Goal: Task Accomplishment & Management: Complete application form

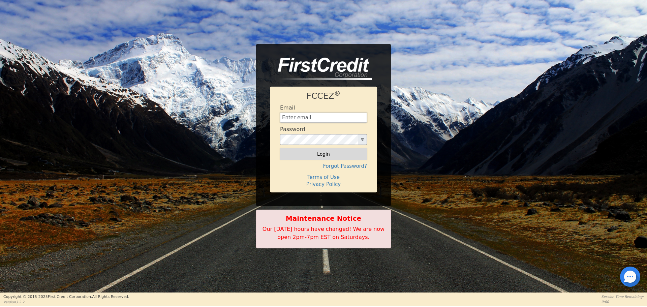
type input "[EMAIL_ADDRESS][DOMAIN_NAME]"
click at [306, 151] on button "Login" at bounding box center [323, 153] width 87 height 11
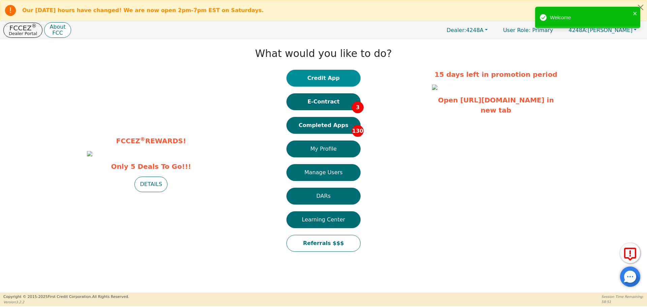
click at [320, 74] on button "Credit App" at bounding box center [324, 78] width 74 height 17
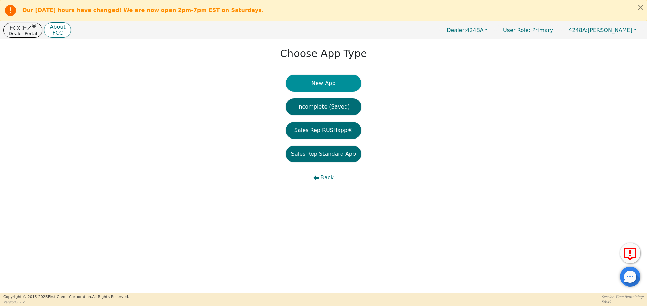
click at [322, 85] on button "New App" at bounding box center [324, 83] width 76 height 17
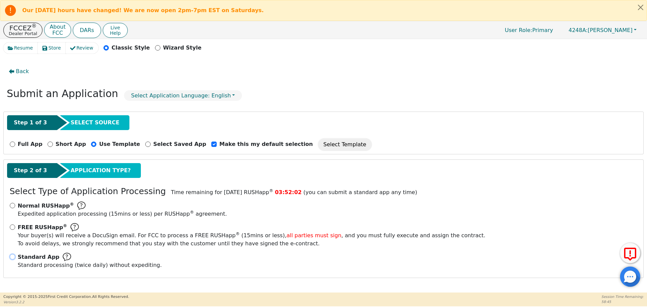
click at [12, 258] on input "Standard App Standard processing (twice daily) without expediting." at bounding box center [12, 256] width 5 height 5
radio input "true"
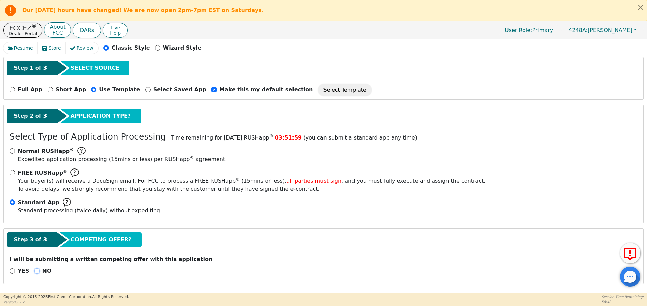
click at [34, 273] on input "NO" at bounding box center [36, 270] width 5 height 5
radio input "true"
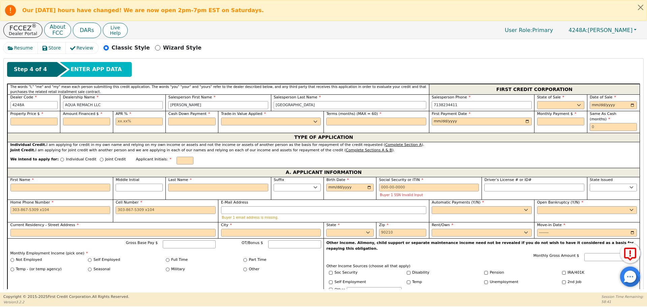
scroll to position [300, 0]
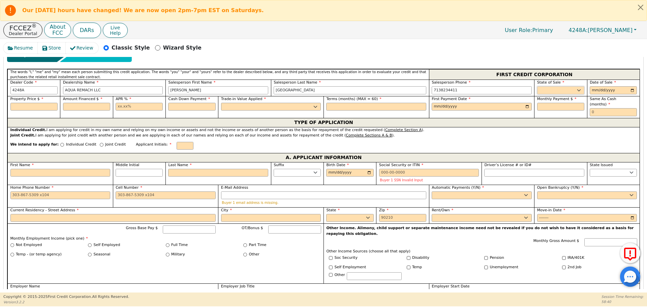
click at [573, 90] on select "AK AL AR AZ CA CO CT DC DE FL [GEOGRAPHIC_DATA] HI IA ID IL IN KS [GEOGRAPHIC_D…" at bounding box center [560, 90] width 47 height 8
select select "[GEOGRAPHIC_DATA]"
click at [537, 86] on select "AK AL AR AZ CA CO CT DC DE FL [GEOGRAPHIC_DATA] HI IA ID IL IN KS [GEOGRAPHIC_D…" at bounding box center [560, 90] width 47 height 8
type input "[DATE]"
type input "8500.00"
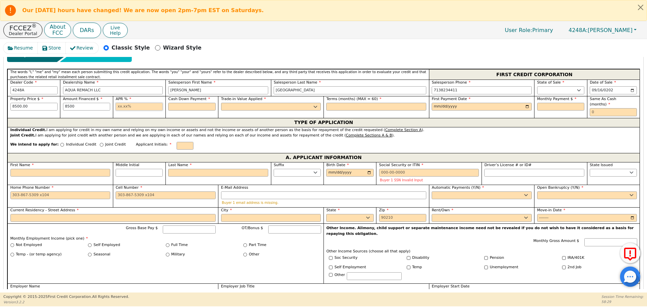
type input "8500.00"
type input "17.99"
type input "0.00"
select select "n"
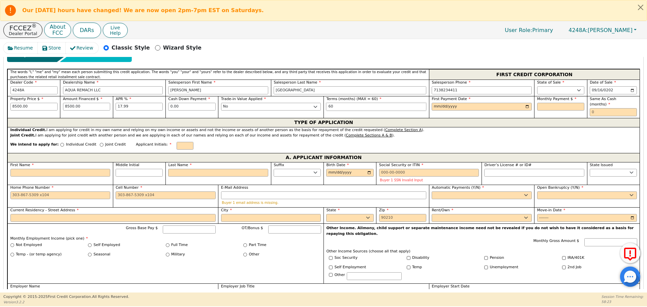
type input "60"
type input "[DATE]"
type input "215.80"
click at [601, 108] on input "text" at bounding box center [613, 112] width 47 height 8
type input "0"
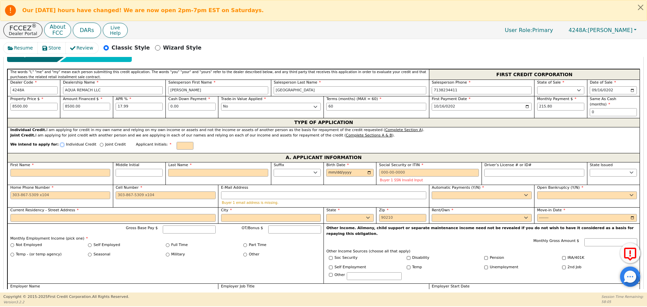
click at [60, 143] on input "Individual Credit" at bounding box center [62, 145] width 4 height 4
radio input "true"
click at [60, 169] on input "First Name" at bounding box center [60, 173] width 100 height 8
type input "J"
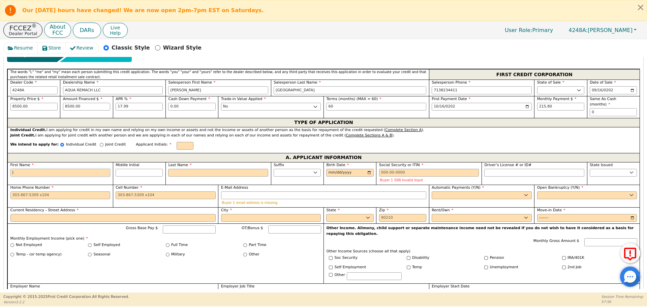
type input "J"
type input "Jo"
type input "Joh"
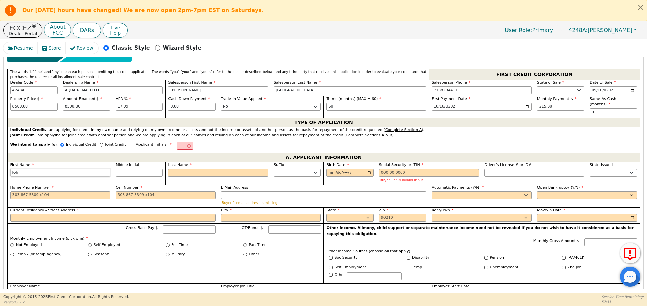
type input "Joha"
type input "Johan"
type input "[PERSON_NAME]"
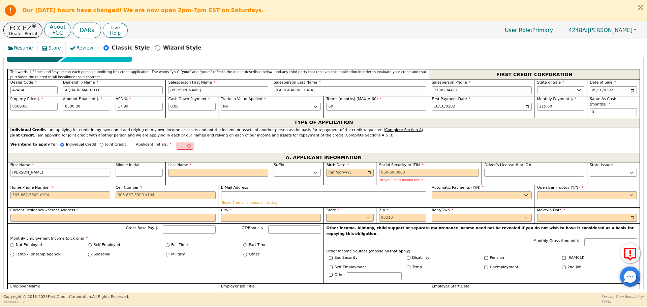
type input "[PERSON_NAME]"
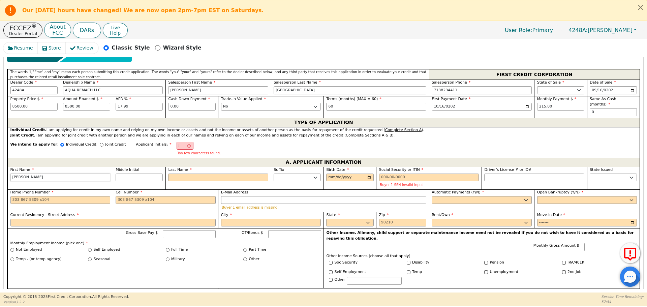
type input "[PERSON_NAME]"
type input "JA"
type input "A"
type input "Johana A"
type input "Al"
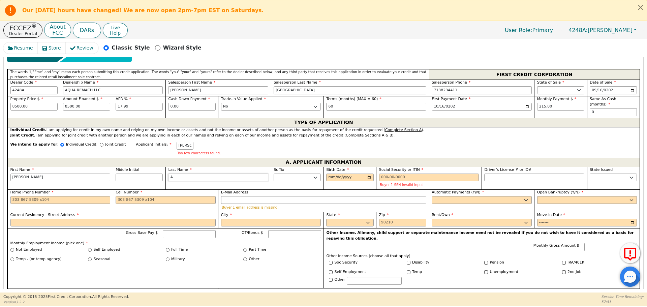
type input "Johana Al"
type input "Alv"
type input "Johana Alv"
type input "Alva"
type input "Johana Alva"
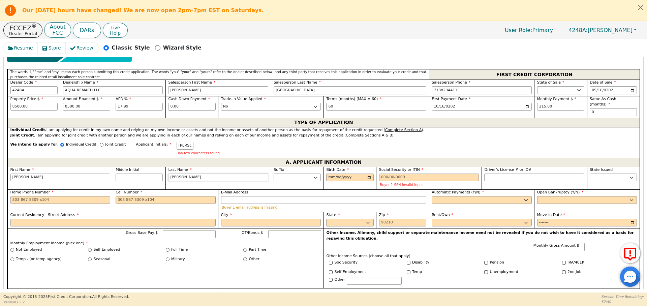
type input "Alvar"
type input "Johana Alvar"
type input "Alvare"
type input "Johana Alvare"
type input "[PERSON_NAME]"
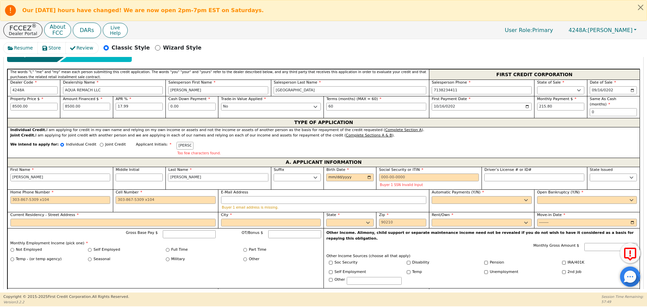
type input "Johana Alvarez"
type input "[PERSON_NAME]"
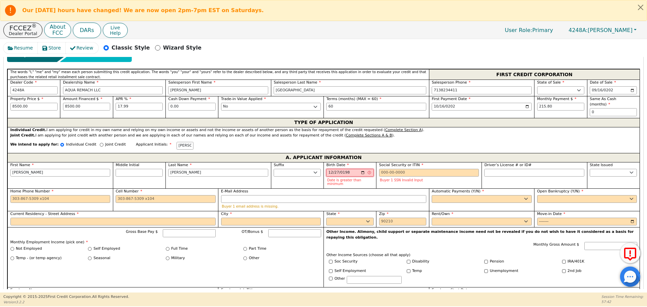
type input "1986-12-27"
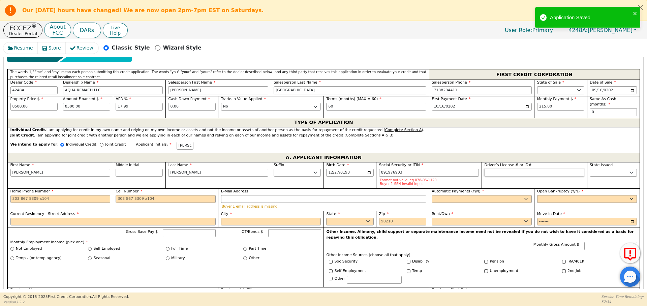
type input "***-**-6903"
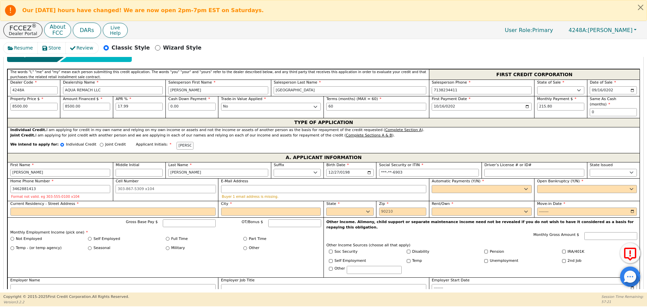
type input "346-288-1413"
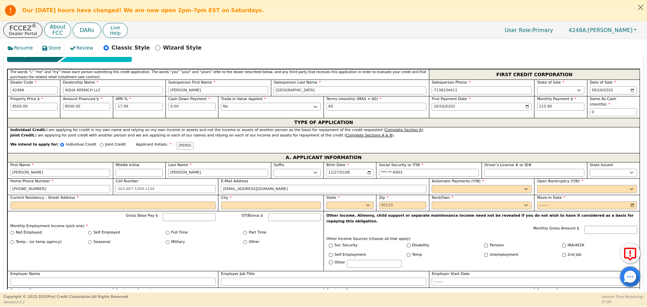
type input "rafaelcal96@gmail.com"
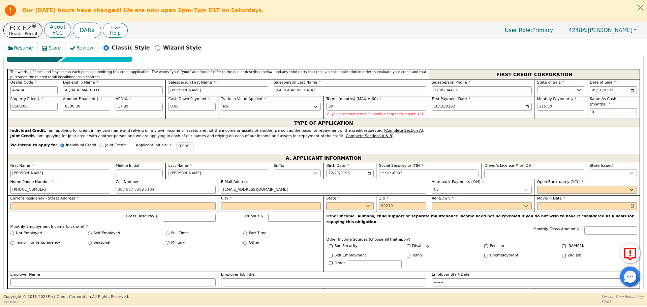
click at [468, 194] on div "Automatic Payments (Y/N) Yes No" at bounding box center [482, 187] width 106 height 17
click at [463, 189] on select "Yes No" at bounding box center [482, 190] width 100 height 8
select select "y"
click at [432, 186] on select "Yes No" at bounding box center [482, 190] width 100 height 8
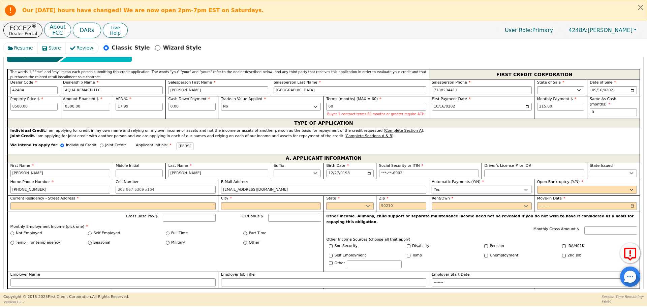
type input "Johana Alvarez"
click at [554, 185] on select "Yes No" at bounding box center [587, 189] width 100 height 8
select select "n"
click at [537, 185] on select "Yes No" at bounding box center [587, 189] width 100 height 8
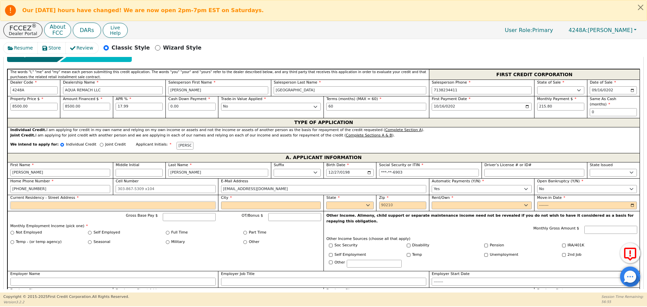
click at [51, 202] on input "Current Residency - Street Address" at bounding box center [112, 206] width 205 height 8
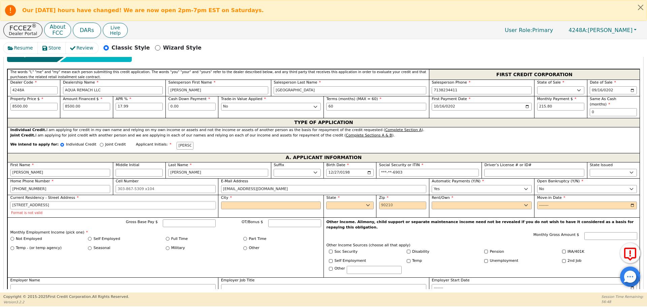
type input "14322 bandera st"
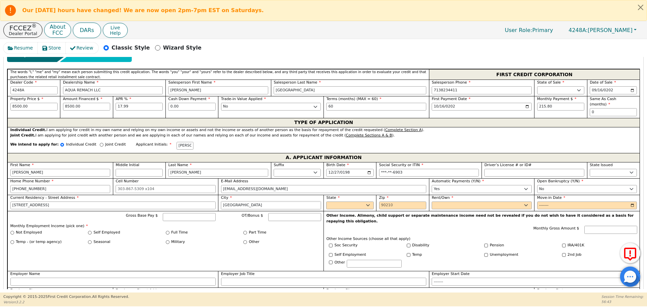
type input "Houston"
select select "[GEOGRAPHIC_DATA]"
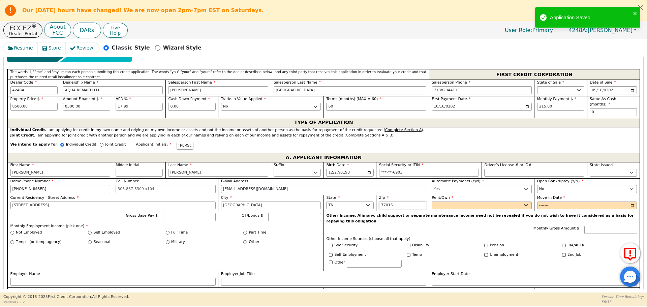
type input "77015"
select select "Rent"
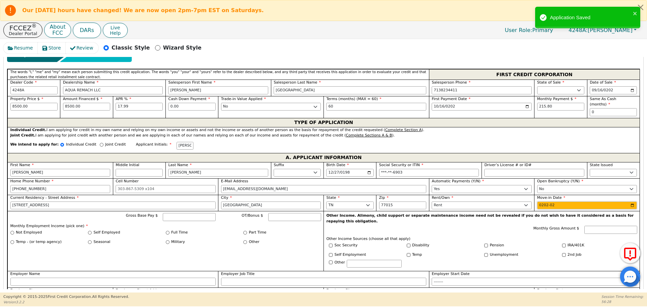
type input "2021-02"
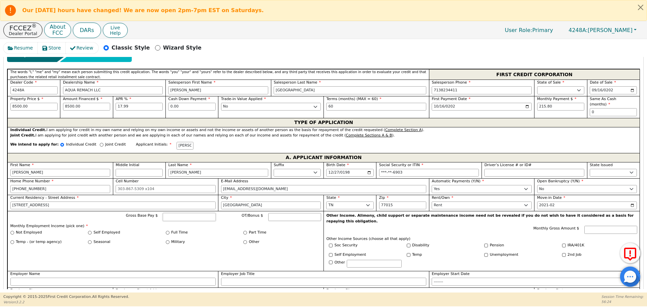
click at [167, 213] on input "Gross Base Pay $" at bounding box center [189, 217] width 53 height 8
type input "6500"
click at [167, 231] on input "Full Time" at bounding box center [168, 233] width 4 height 4
radio input "true"
type input "6500.00"
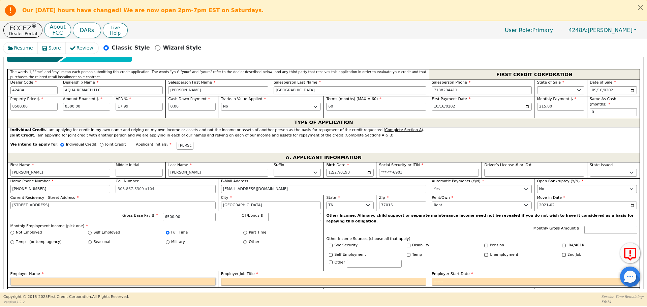
click at [109, 278] on input "Employer Name" at bounding box center [112, 282] width 205 height 8
type input "w"
click at [243, 278] on input "Employer Job Title" at bounding box center [323, 282] width 205 height 8
type input "Recepcionista"
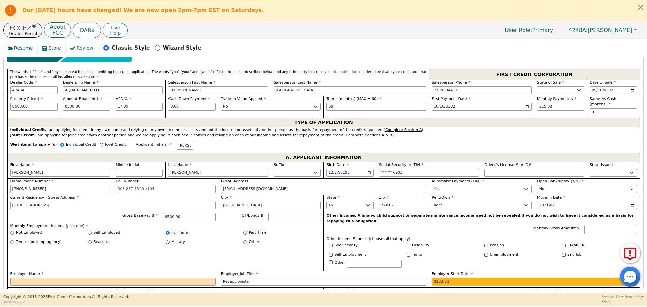
type input "2023-01"
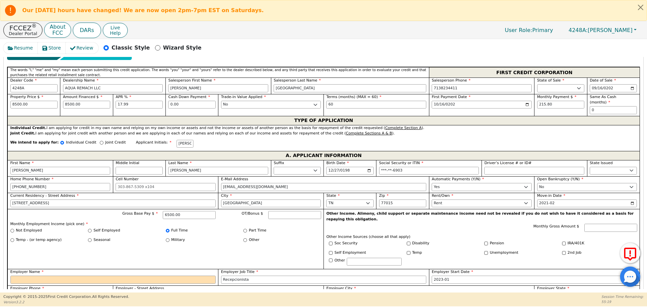
type input "407-818-0972"
type input "Houston"
select select "[GEOGRAPHIC_DATA]"
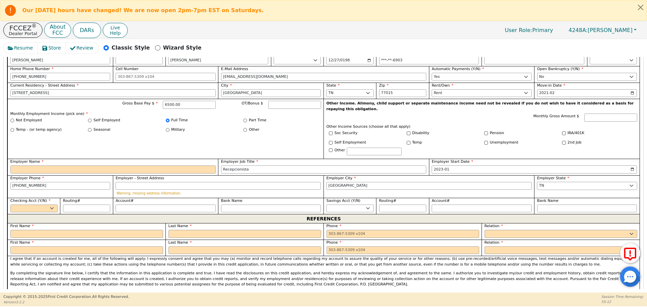
scroll to position [442, 0]
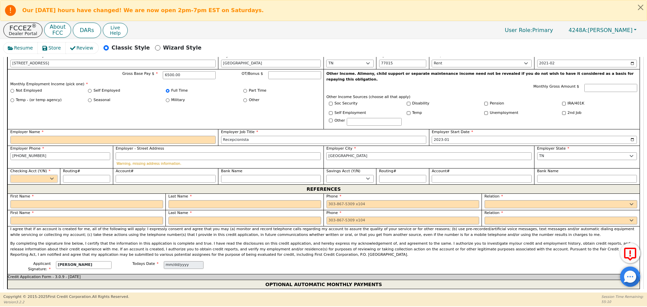
click at [36, 175] on select "Yes No" at bounding box center [33, 179] width 47 height 8
select select "y"
click at [10, 175] on select "Yes No" at bounding box center [33, 179] width 47 height 8
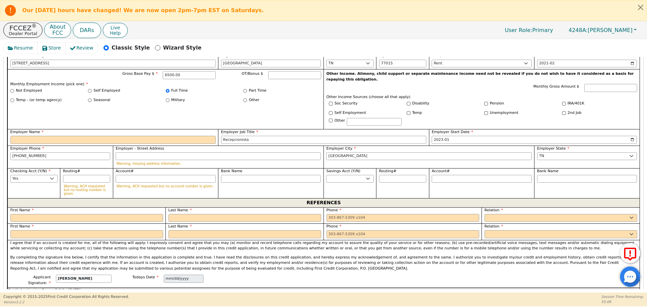
click at [44, 198] on div "REFERENCES" at bounding box center [323, 202] width 632 height 9
click at [49, 214] on input "text" at bounding box center [86, 218] width 153 height 8
type input "Melany"
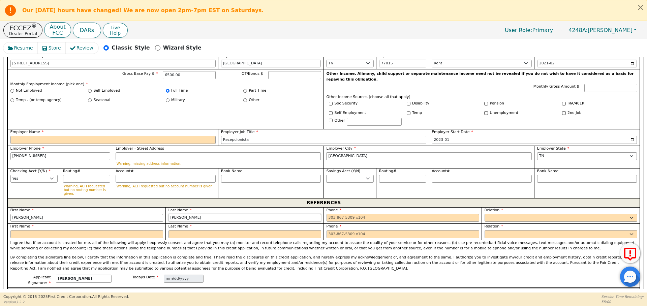
type input "Juarez"
type input "8"
type input "3"
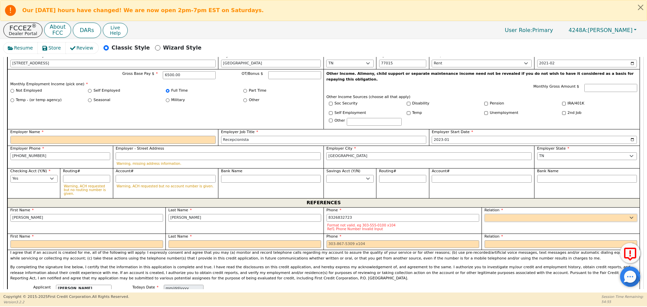
type input "832-683-2723"
select select "FRIEND"
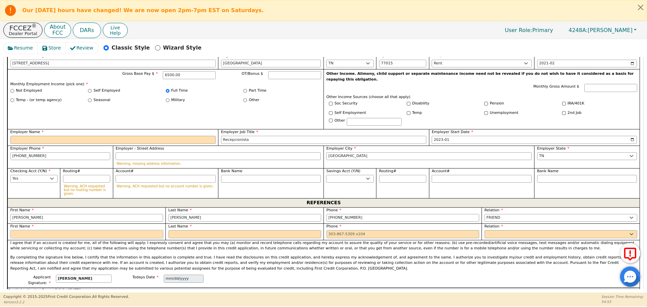
click at [32, 230] on input "text" at bounding box center [86, 234] width 153 height 8
type input "ANtonio"
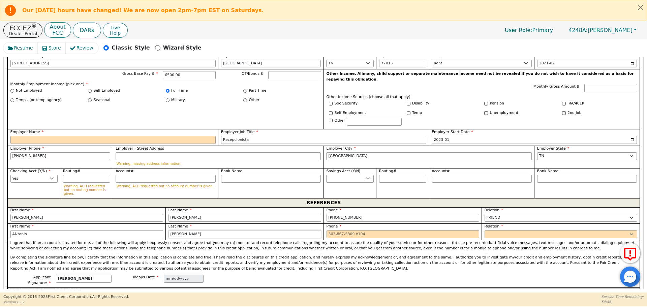
type input "[PERSON_NAME]"
type input "713-863-2723"
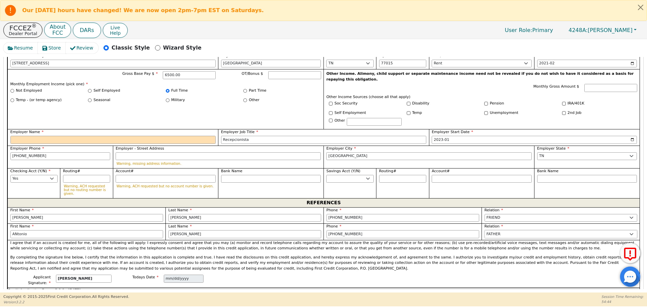
select select "FRIEND"
click at [30, 136] on input "Employer Name" at bounding box center [112, 140] width 205 height 8
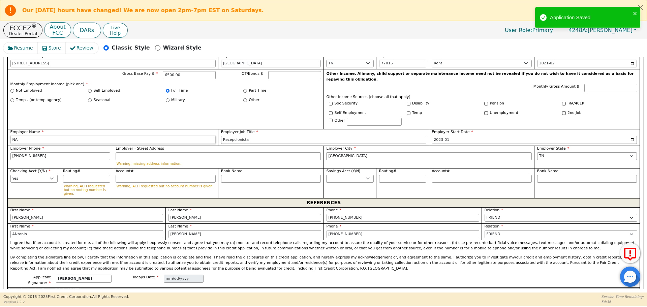
type input "NA"
click at [281, 255] on p "By completing the signature line below, I certify that the information in this …" at bounding box center [323, 263] width 627 height 17
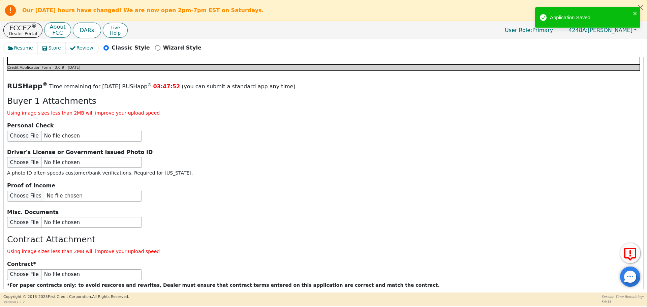
scroll to position [781, 0]
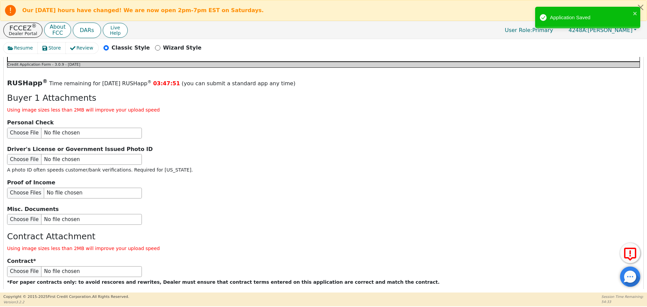
click at [141, 296] on button "Submit Application" at bounding box center [137, 304] width 84 height 16
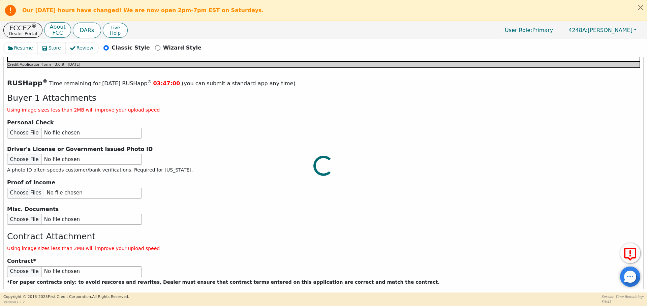
click at [233, 42] on div at bounding box center [323, 42] width 641 height 0
click at [64, 42] on div at bounding box center [323, 42] width 641 height 0
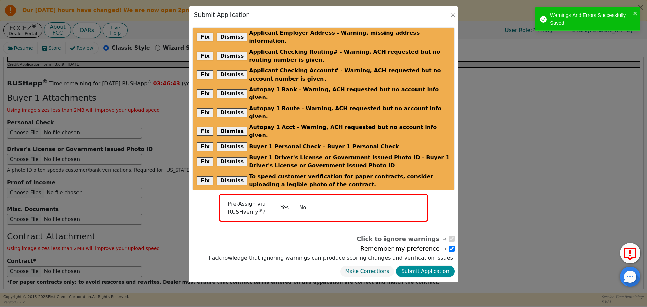
click at [442, 266] on button "Submit Application" at bounding box center [425, 272] width 59 height 12
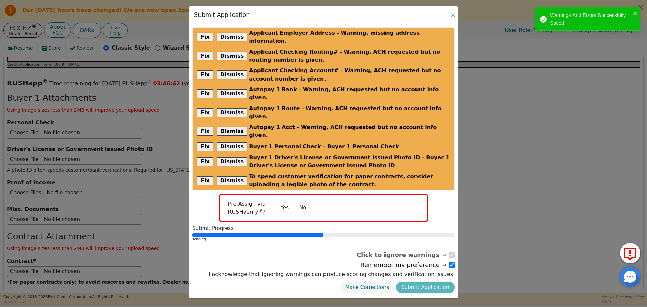
radio input "false"
checkbox input "false"
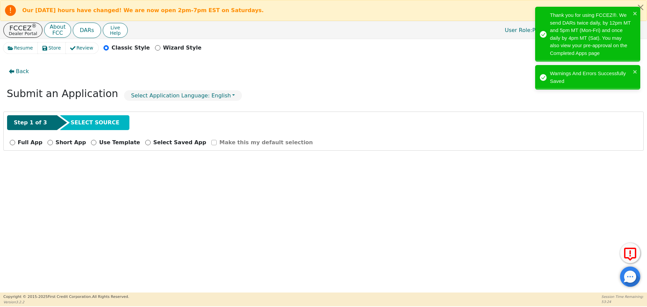
scroll to position [0, 0]
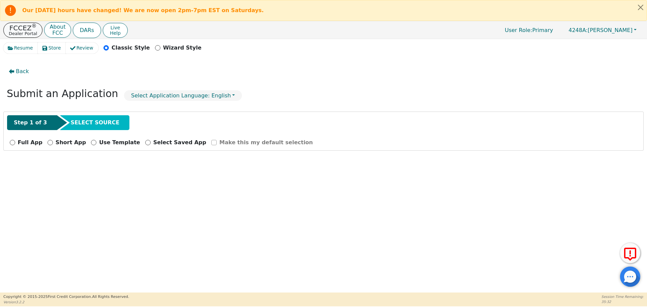
click at [25, 28] on p "FCCEZ ®" at bounding box center [23, 28] width 28 height 7
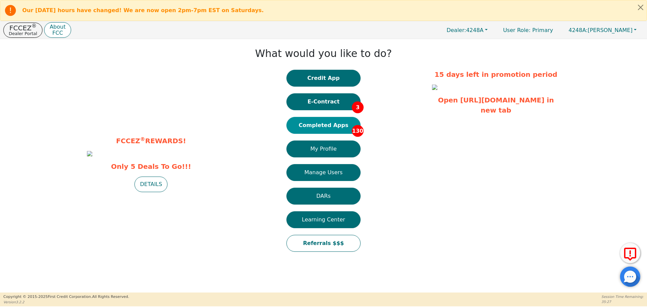
click at [319, 126] on button "Completed Apps 130" at bounding box center [324, 125] width 74 height 17
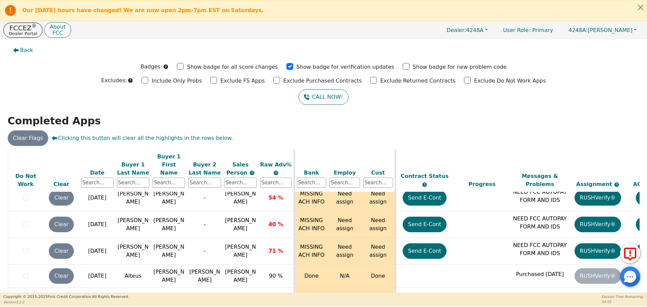
scroll to position [135, 0]
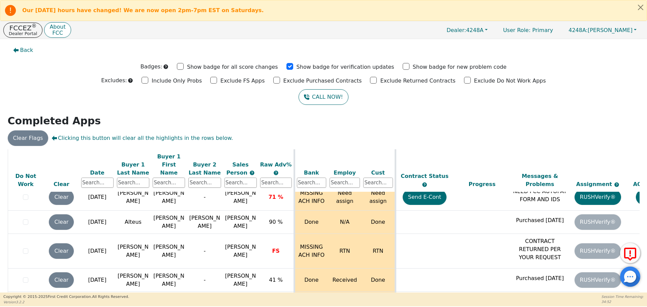
click at [637, 162] on div "ALL VALUES ON THIS PAGE ARE UPDATED IN REAL TIME VERIFICATION STATUS Do Not Wor…" at bounding box center [323, 242] width 637 height 186
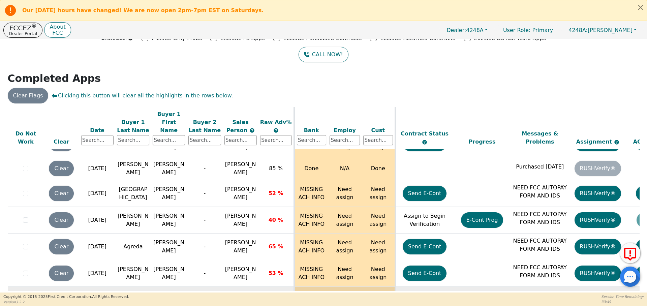
scroll to position [2883, 0]
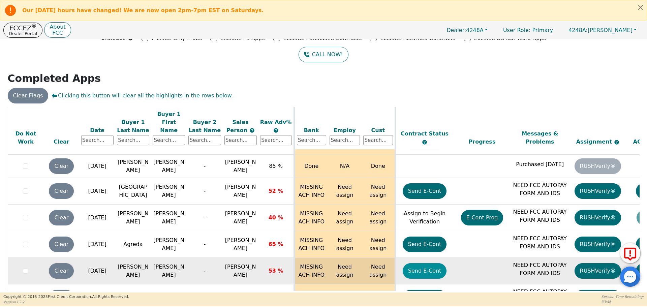
click at [422, 263] on button "Send E-Cont" at bounding box center [425, 271] width 44 height 16
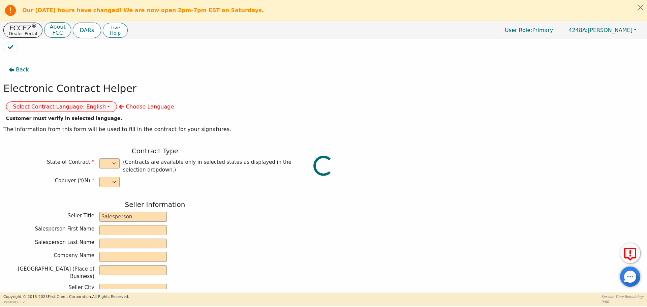
select select "n"
type input "owner"
type input "[PERSON_NAME]"
type input "[GEOGRAPHIC_DATA]"
type input "AQUA REMACH LLC"
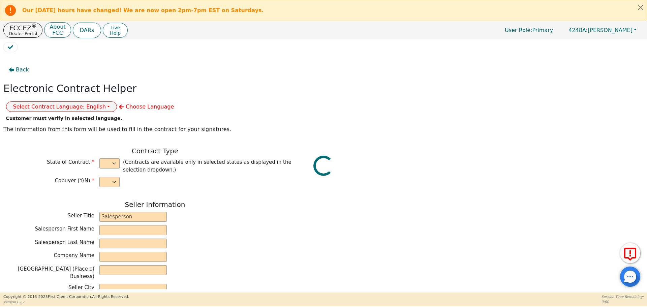
type input "13746 OFFICE PARK DR"
type input "HOUSTON"
select select "[GEOGRAPHIC_DATA]"
type input "77070"
type input "[PERSON_NAME]"
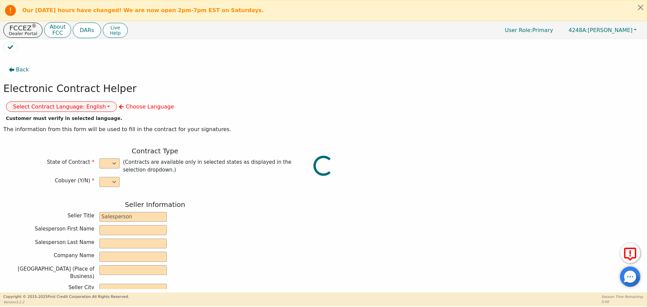
type input "[PERSON_NAME]"
type input "yolismareyes@gmail.com"
type input "20022 Burle Oak Dr"
type input "Humble"
select select "[GEOGRAPHIC_DATA]"
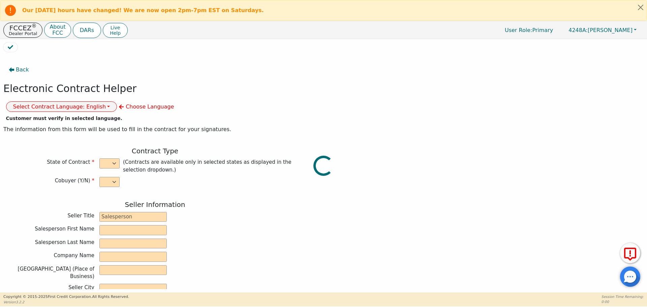
type input "77346"
type input "[DATE]"
type input "17.99"
type input "2025-10-06"
type input "60"
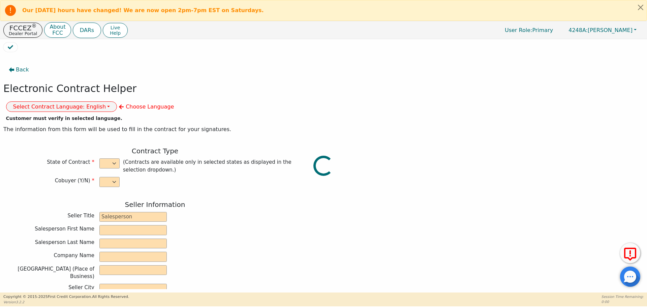
type input "0"
type input "8990.00"
type input "0.00"
type input "8990.00"
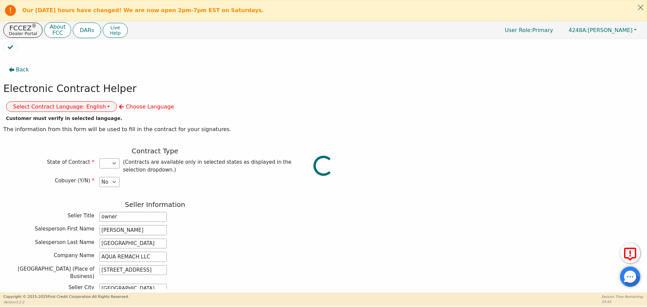
select select "[GEOGRAPHIC_DATA]"
click at [117, 101] on button "Select Contract Language: English" at bounding box center [61, 106] width 111 height 10
click at [60, 125] on link "Spanish" at bounding box center [32, 129] width 53 height 9
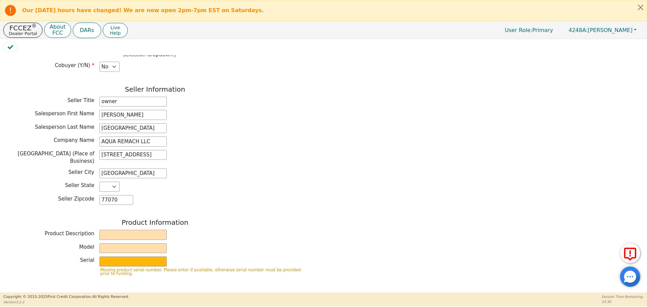
scroll to position [112, 0]
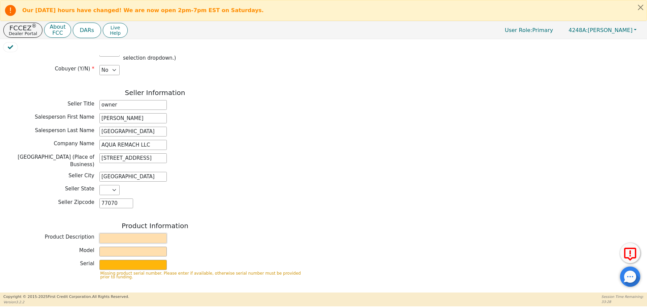
click at [111, 233] on input "text" at bounding box center [132, 238] width 67 height 10
type input "WATER SYSTEMS"
click at [120, 247] on input "text" at bounding box center [132, 252] width 67 height 10
type input "6p"
click at [114, 260] on input "text" at bounding box center [132, 265] width 67 height 10
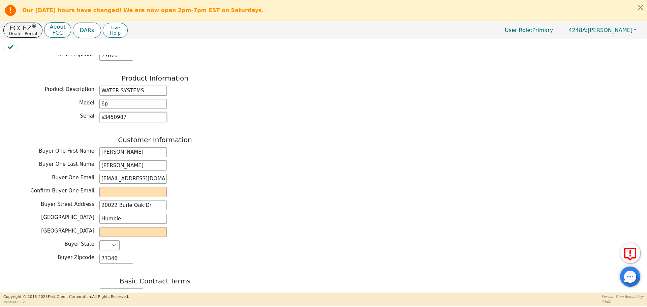
scroll to position [261, 0]
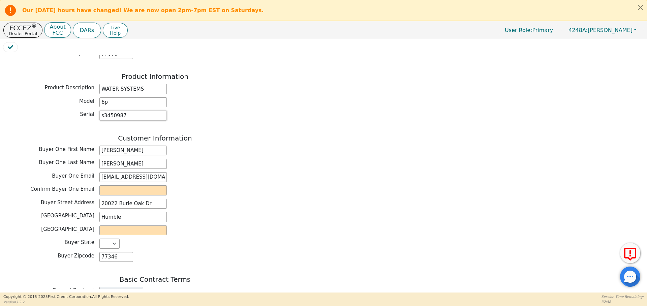
type input "s3450987"
click at [111, 185] on input "email" at bounding box center [132, 190] width 67 height 10
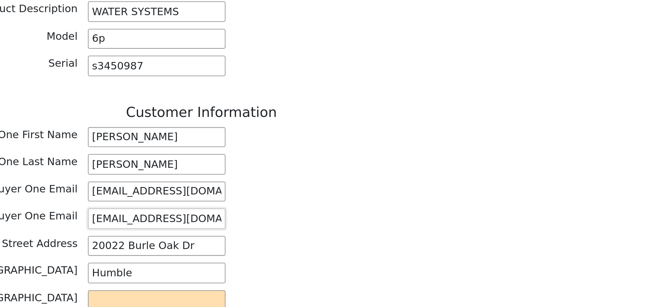
scroll to position [275, 0]
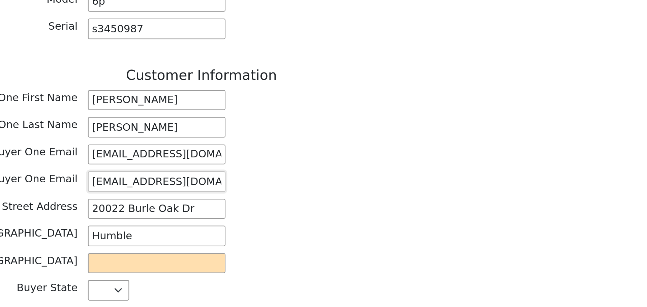
type input "yolismareyes@gmail.com"
click at [112, 211] on input "text" at bounding box center [132, 216] width 67 height 10
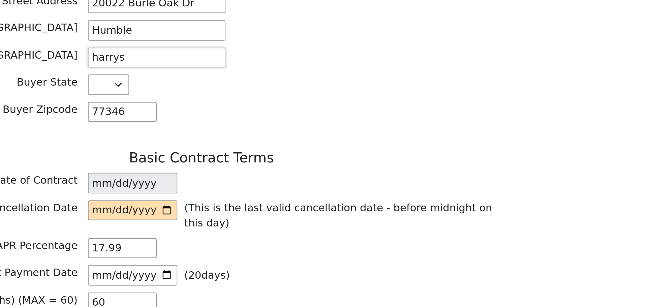
scroll to position [378, 0]
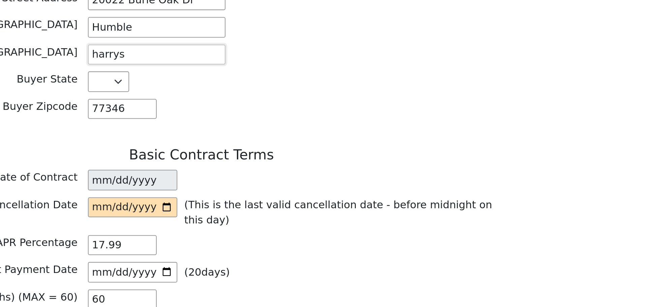
type input "harrys"
click at [139, 184] on input "date" at bounding box center [121, 189] width 44 height 10
type input "2025-09-19"
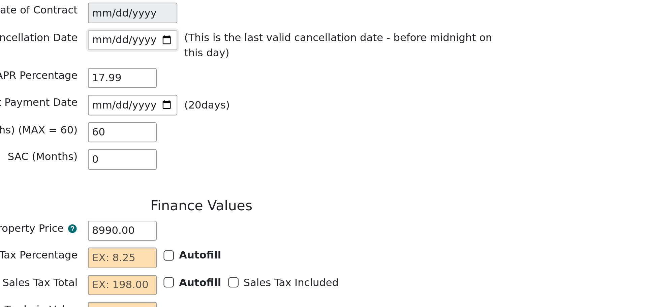
scroll to position [460, 0]
click at [106, 208] on input "text" at bounding box center [116, 213] width 34 height 10
click at [105, 222] on input "text" at bounding box center [116, 227] width 34 height 10
type input "0.00"
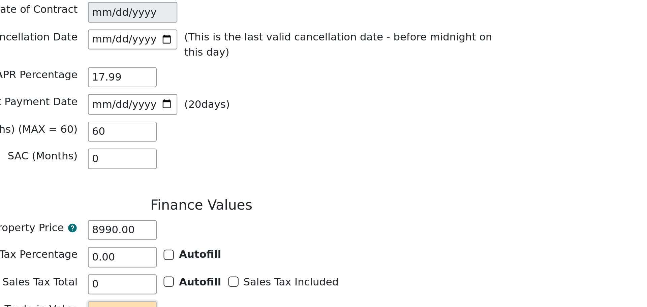
click at [105, 235] on input "text" at bounding box center [116, 240] width 34 height 10
type input "0.00"
click at [178, 222] on div "Finance Values Property Price 8990.00 Sales Tax Percentage 0.00 Autofill Sales …" at bounding box center [154, 243] width 303 height 118
type input "0.00"
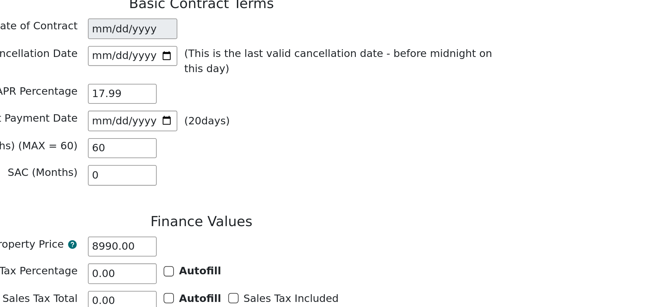
scroll to position [479, 0]
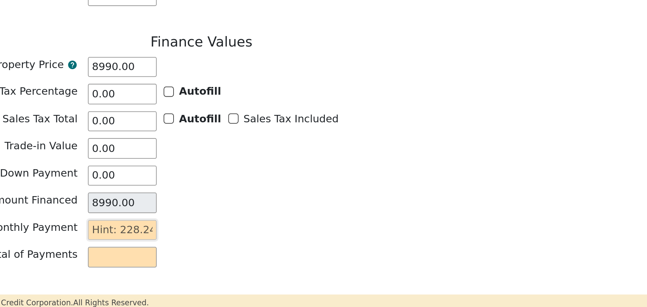
click at [102, 256] on input "text" at bounding box center [116, 261] width 34 height 10
type input "2"
type input "120.00"
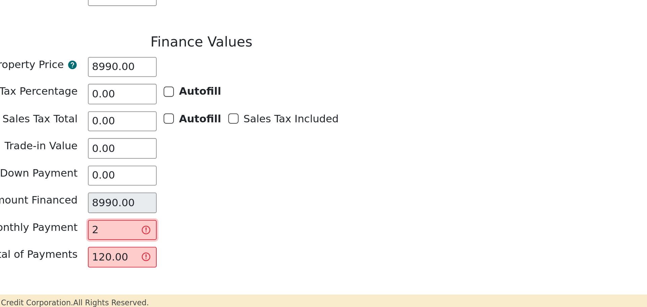
type input "22"
type input "1320.00"
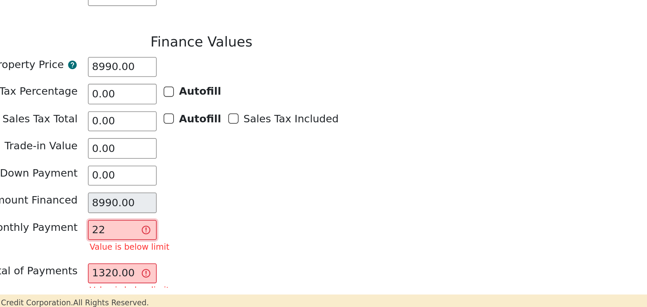
type input "228"
type input "13680.00"
type input "2282"
type input "136920.00"
type input "22824"
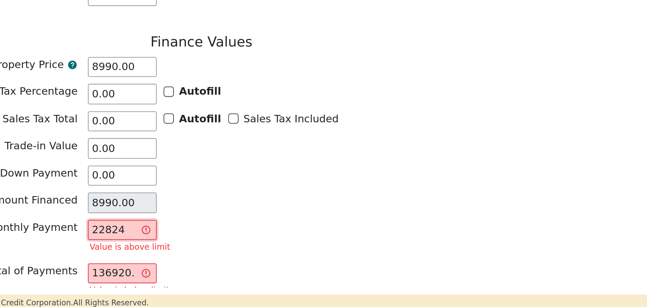
type input "1369440.00"
click at [206, 277] on div "Total of Payments 1369440.00 Value is above limit" at bounding box center [154, 286] width 303 height 18
click at [110, 256] on input "22824.00" at bounding box center [116, 261] width 34 height 10
type input "228.24.00"
type input "13694.40"
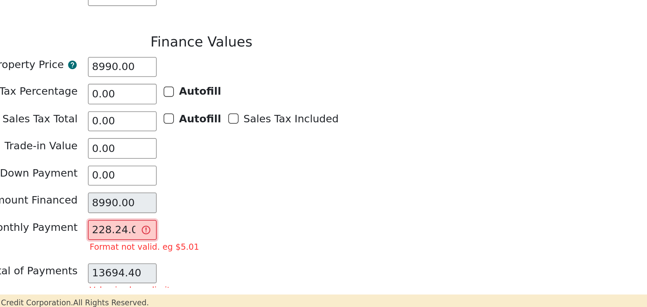
click at [124, 256] on input "228.24.00" at bounding box center [116, 261] width 34 height 10
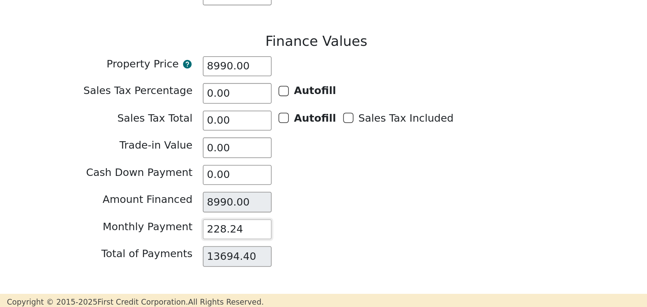
type input "228.24"
click at [43, 293] on button "Review & Begin Contract" at bounding box center [42, 301] width 78 height 16
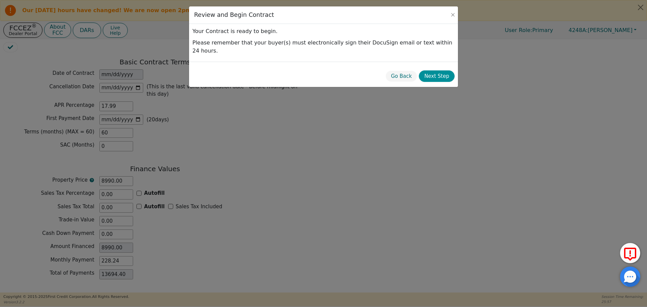
click at [438, 70] on button "Next Step" at bounding box center [437, 76] width 36 height 12
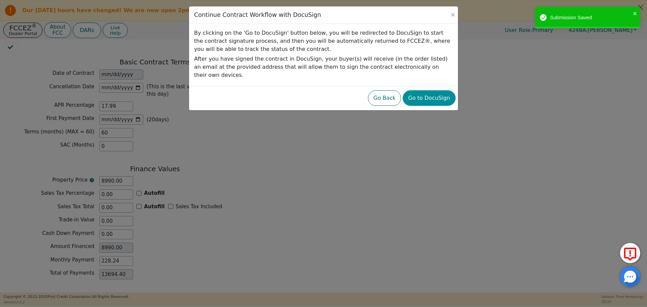
click at [436, 90] on button "Go to DocuSign" at bounding box center [429, 98] width 53 height 16
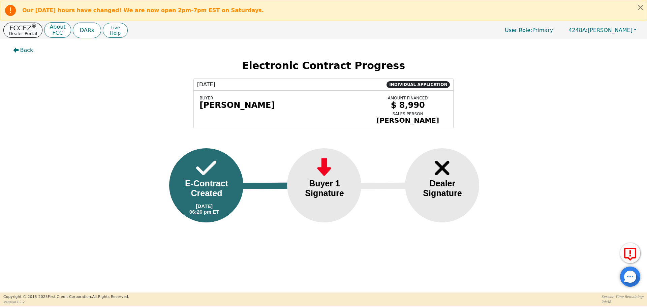
click at [19, 28] on p "FCCEZ ®" at bounding box center [23, 28] width 28 height 7
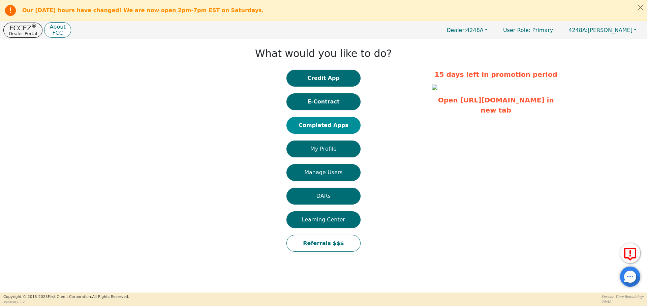
click at [338, 126] on button "Completed Apps" at bounding box center [324, 125] width 74 height 17
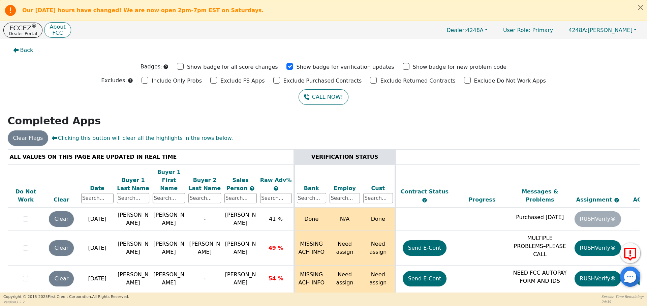
click at [638, 154] on div "ALL VALUES ON THIS PAGE ARE UPDATED IN REAL TIME VERIFICATION STATUS Do Not Wor…" at bounding box center [323, 242] width 637 height 186
click at [638, 157] on div "ALL VALUES ON THIS PAGE ARE UPDATED IN REAL TIME VERIFICATION STATUS Do Not Wor…" at bounding box center [323, 242] width 637 height 186
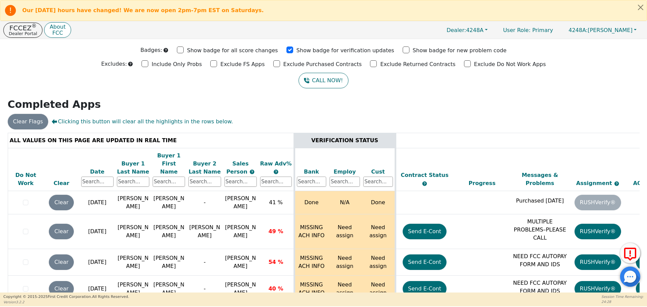
scroll to position [42, 0]
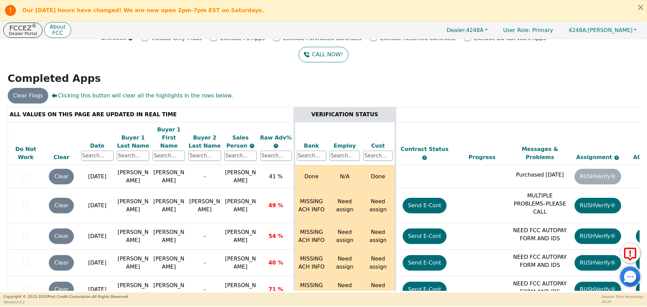
click at [637, 113] on div "ALL VALUES ON THIS PAGE ARE UPDATED IN REAL TIME VERIFICATION STATUS Do Not Wor…" at bounding box center [323, 200] width 637 height 186
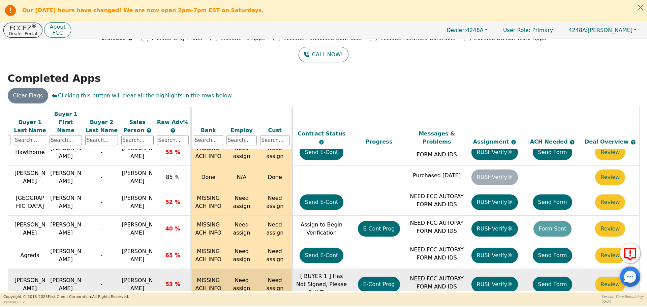
scroll to position [2873, 107]
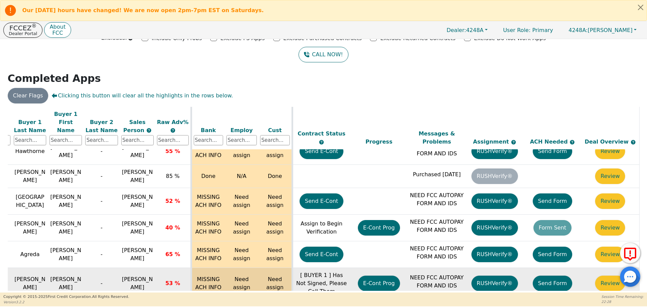
click at [552, 276] on button "Send Form" at bounding box center [553, 284] width 40 height 16
click at [23, 28] on p "FCCEZ ®" at bounding box center [23, 28] width 28 height 7
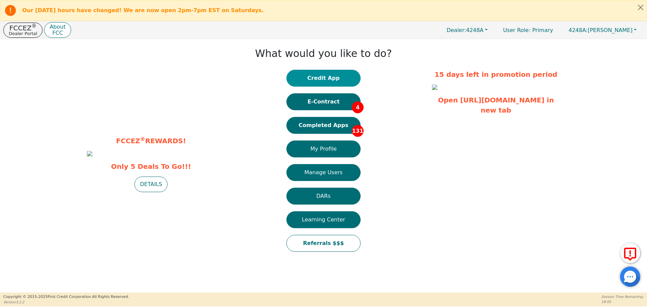
click at [323, 77] on button "Credit App" at bounding box center [324, 78] width 74 height 17
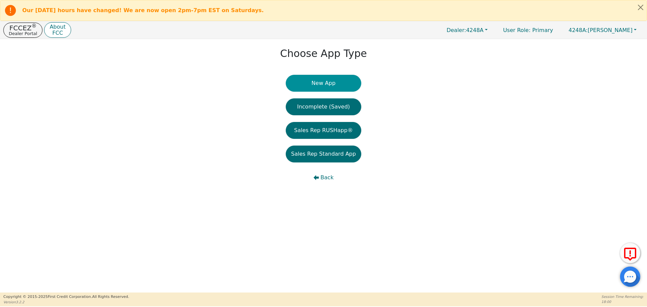
click at [332, 82] on button "New App" at bounding box center [324, 83] width 76 height 17
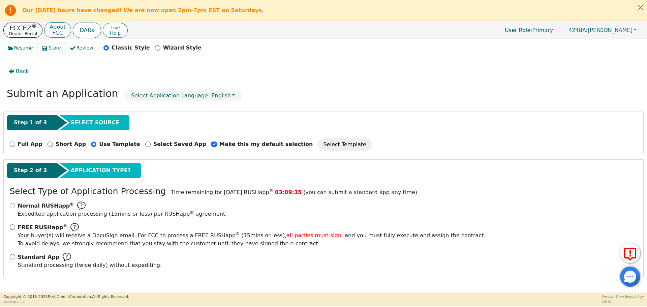
click at [22, 29] on p "FCCEZ ®" at bounding box center [23, 28] width 28 height 7
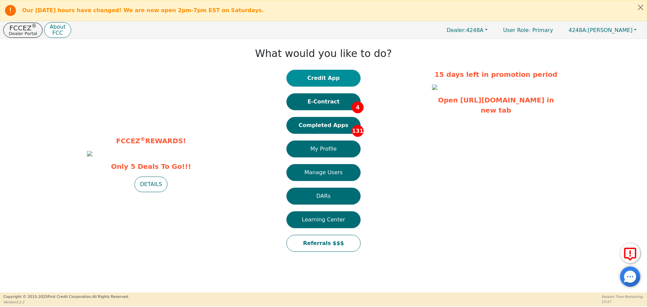
click at [325, 78] on button "Credit App" at bounding box center [324, 78] width 74 height 17
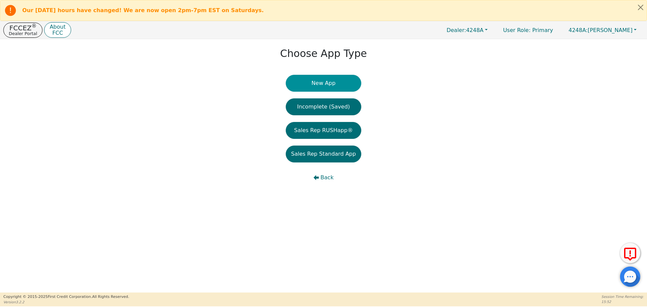
click at [324, 82] on button "New App" at bounding box center [324, 83] width 76 height 17
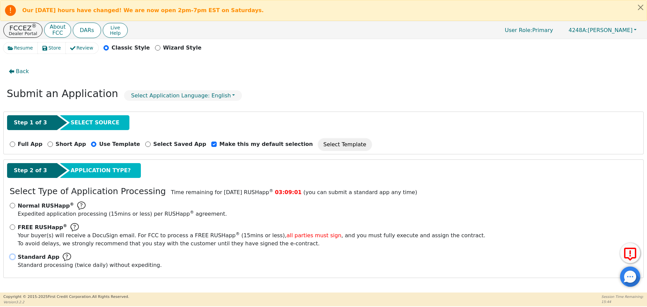
click at [13, 256] on input "Standard App Standard processing (twice daily) without expediting." at bounding box center [12, 256] width 5 height 5
radio input "true"
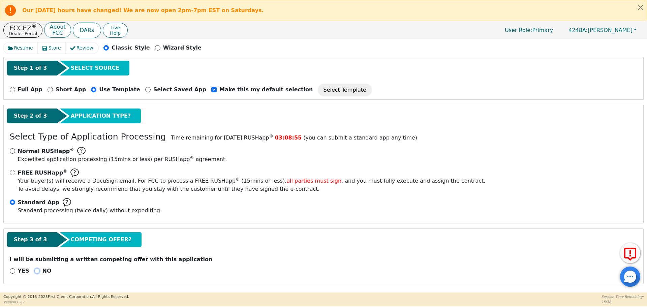
click at [35, 270] on input "NO" at bounding box center [36, 270] width 5 height 5
radio input "true"
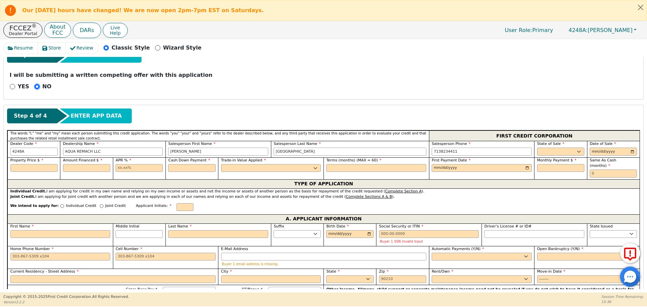
scroll to position [239, 0]
click at [576, 152] on select "AK AL AR AZ CA CO CT DC DE FL [GEOGRAPHIC_DATA] HI IA ID IL IN KS [GEOGRAPHIC_D…" at bounding box center [560, 152] width 47 height 8
select select "[GEOGRAPHIC_DATA]"
click at [537, 148] on select "AK AL AR AZ CA CO CT DC DE FL [GEOGRAPHIC_DATA] HI IA ID IL IN KS [GEOGRAPHIC_D…" at bounding box center [560, 152] width 47 height 8
click at [631, 152] on input "date" at bounding box center [613, 152] width 47 height 8
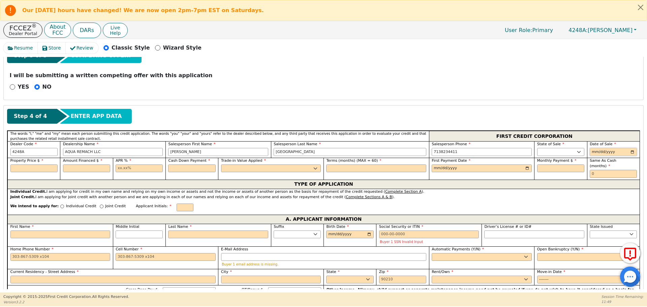
type input "[DATE]"
click at [35, 166] on input "text" at bounding box center [33, 169] width 47 height 8
type input "8990.00"
click at [90, 170] on input "text" at bounding box center [86, 169] width 47 height 8
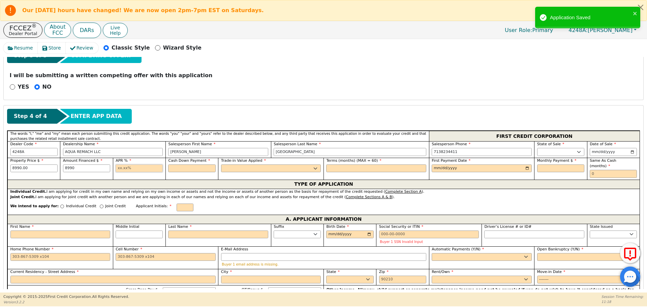
type input "8990.00"
click at [118, 170] on input "text" at bounding box center [139, 169] width 47 height 8
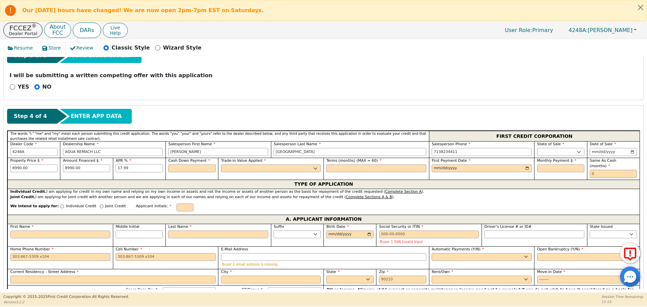
type input "17.99"
click at [173, 168] on input "text" at bounding box center [191, 169] width 47 height 8
type input "0.00"
click at [228, 170] on select "Yes No" at bounding box center [271, 169] width 100 height 8
select select "n"
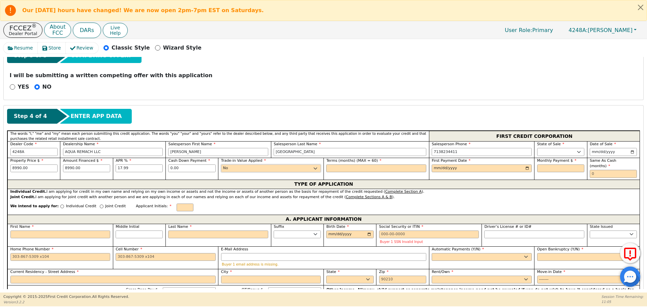
click at [221, 165] on select "Yes No" at bounding box center [271, 169] width 100 height 8
click at [332, 170] on input "text" at bounding box center [376, 169] width 100 height 8
type input "60"
click at [439, 168] on input "date" at bounding box center [482, 169] width 100 height 8
click at [526, 167] on input "date" at bounding box center [482, 169] width 100 height 8
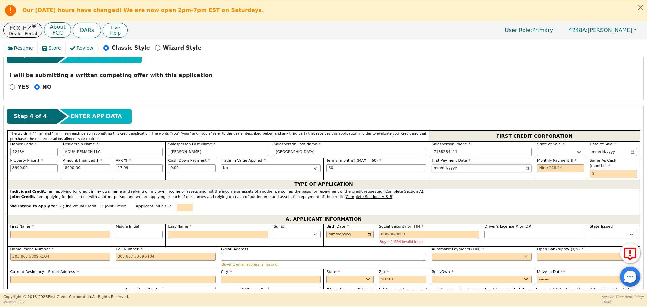
type input "[DATE]"
click at [541, 168] on input "text" at bounding box center [560, 169] width 47 height 8
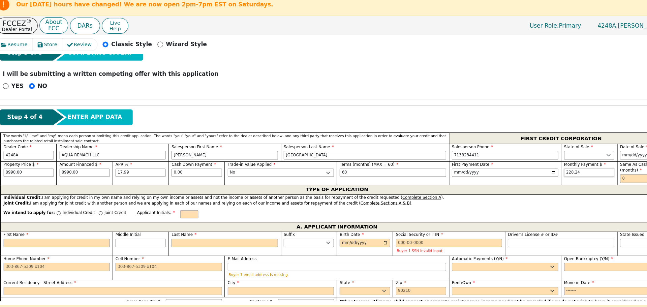
type input "228.24"
click at [591, 172] on input "text" at bounding box center [613, 174] width 47 height 8
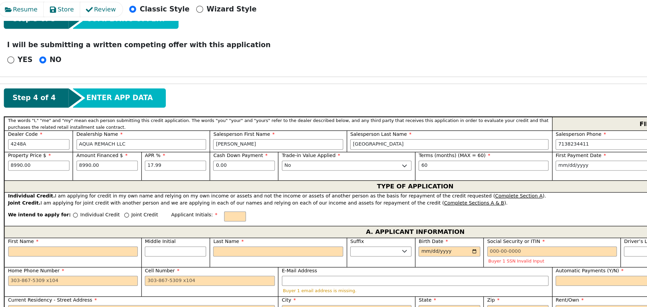
type input "0"
click at [60, 205] on input "Individual Credit" at bounding box center [62, 207] width 4 height 4
radio input "true"
click at [23, 231] on input "First Name" at bounding box center [60, 235] width 100 height 8
type input "D"
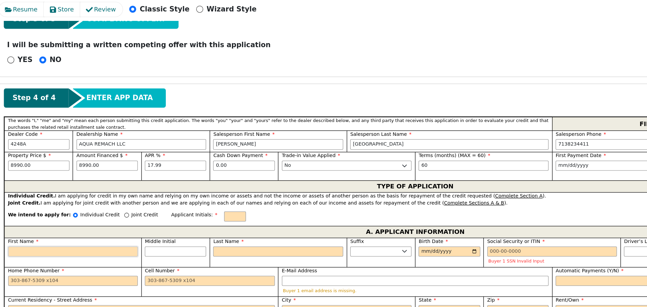
type input "D"
type input "Da"
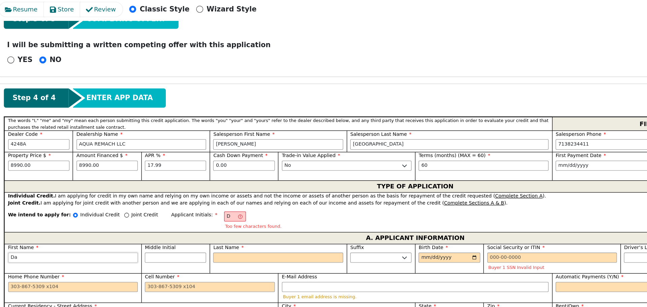
type input "Dav"
type input "Davi"
type input "[PERSON_NAME]"
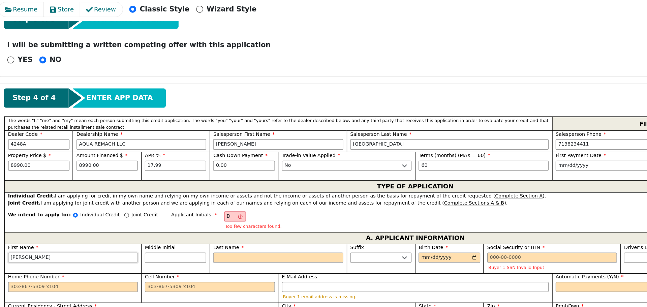
type input "[PERSON_NAME]"
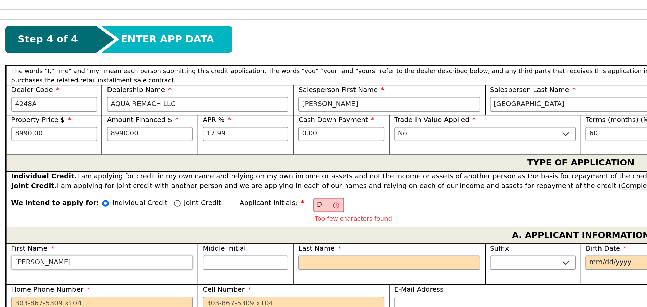
type input "[PERSON_NAME]"
click at [174, 235] on input "Last Name" at bounding box center [218, 239] width 100 height 8
type input "DF"
type input "f"
type input "[PERSON_NAME]"
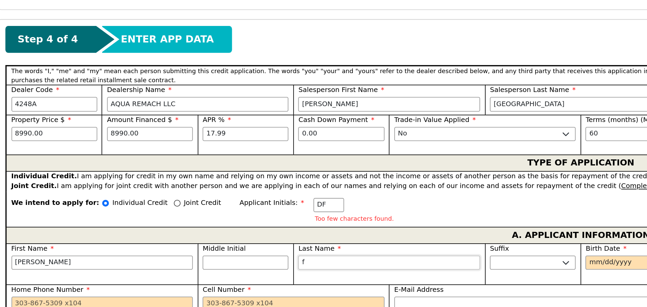
type input "fi"
type input "[PERSON_NAME] fi"
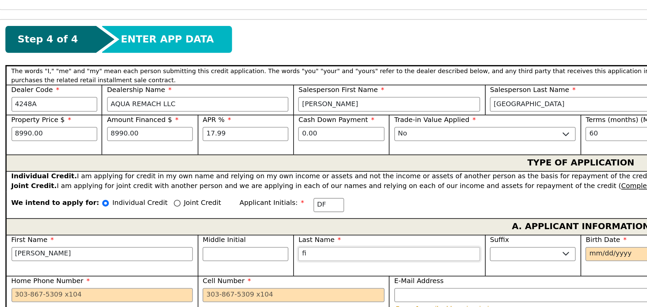
type input "fil"
type input "[PERSON_NAME]"
type input "fill"
type input "[PERSON_NAME]"
type input "fillm"
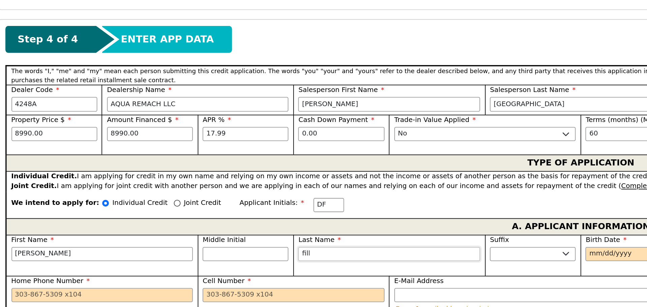
type input "[PERSON_NAME]"
type input "fillmo"
type input "[DEMOGRAPHIC_DATA][PERSON_NAME]"
type input "fillmor"
type input "[PERSON_NAME]"
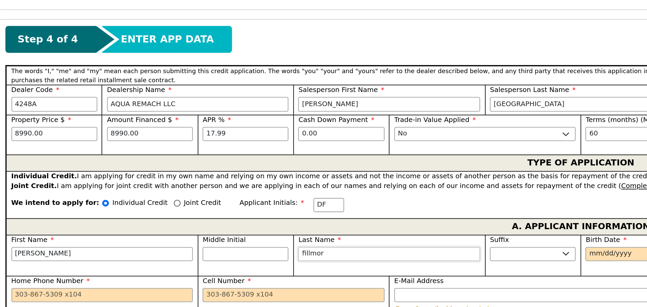
type input "fillmore"
type input "[PERSON_NAME]"
type input "fillmore"
click at [329, 231] on input "Birth Date" at bounding box center [349, 235] width 47 height 8
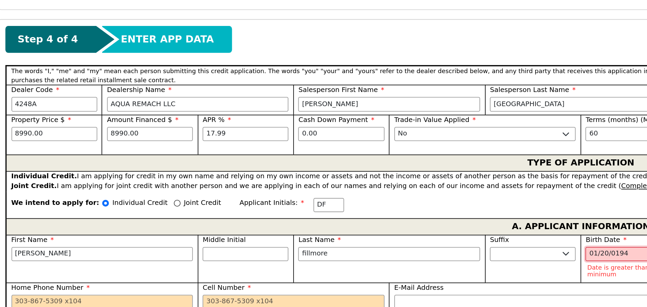
type input "[DATE]"
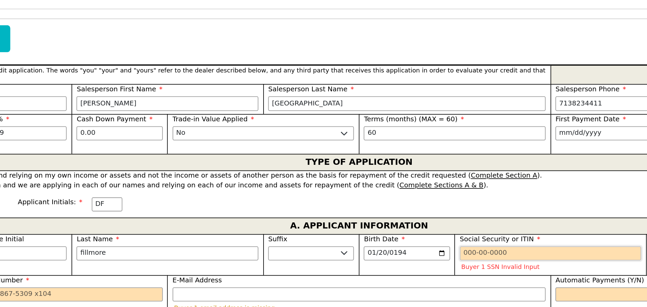
click at [381, 231] on input "Social Security or ITIN" at bounding box center [429, 235] width 100 height 8
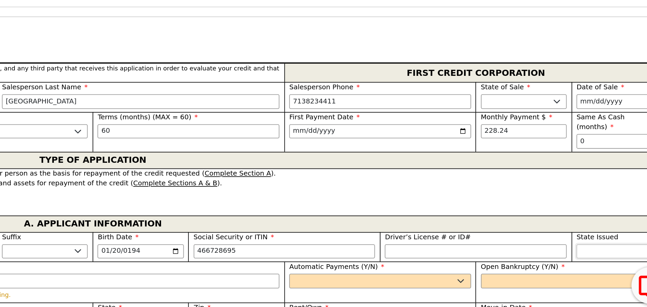
click at [592, 231] on select "AK AL AR AZ CA CO CT DC DE FL [GEOGRAPHIC_DATA] HI IA ID IL IN KS [GEOGRAPHIC_D…" at bounding box center [613, 235] width 47 height 8
type input "***-**-8695"
select select "[GEOGRAPHIC_DATA]"
click at [593, 231] on select "AK AL AR AZ CA CO CT DC DE FL [GEOGRAPHIC_DATA] HI IA ID IL IN KS [GEOGRAPHIC_D…" at bounding box center [613, 235] width 47 height 8
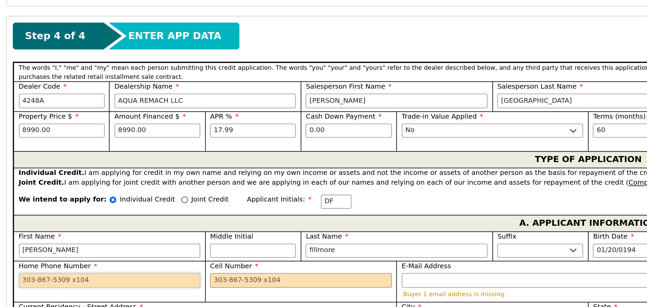
click at [14, 247] on input "Home Phone Number" at bounding box center [60, 251] width 100 height 8
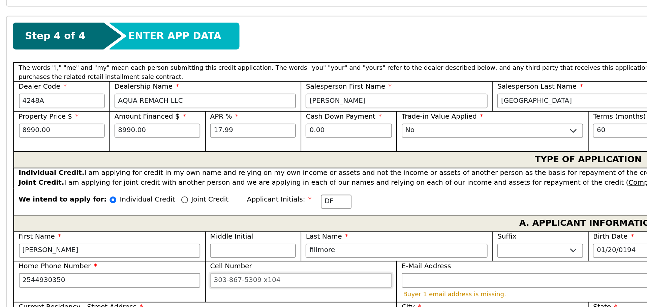
click at [119, 247] on input "Cell Number" at bounding box center [166, 251] width 100 height 8
type input "[PHONE_NUMBER]"
click at [228, 247] on input "E-Mail Address" at bounding box center [323, 251] width 205 height 8
type input "[PHONE_NUMBER]"
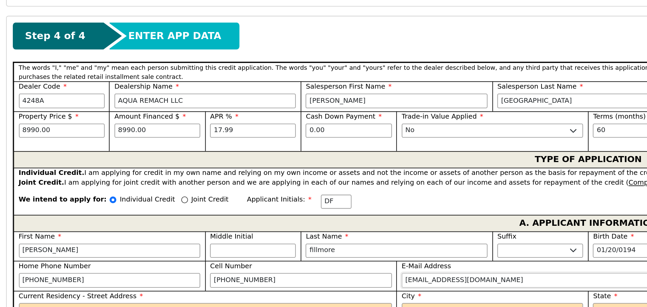
type input "[EMAIL_ADDRESS][DOMAIN_NAME]"
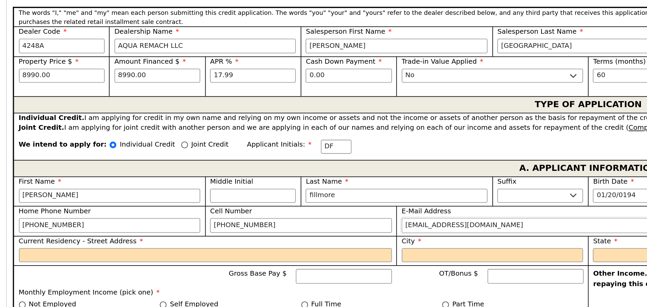
scroll to position [270, 0]
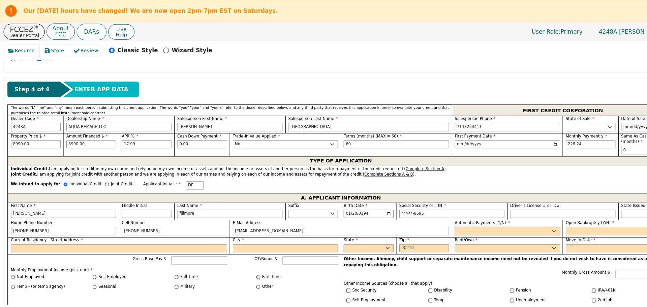
click at [457, 215] on select "Yes No" at bounding box center [482, 219] width 100 height 8
select select "y"
click at [432, 215] on select "Yes No" at bounding box center [482, 219] width 100 height 8
type input "[PERSON_NAME]"
click at [546, 216] on select "Yes No" at bounding box center [587, 219] width 100 height 8
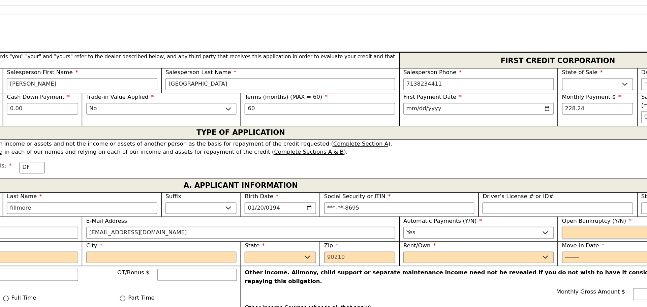
click at [546, 216] on select "Yes No" at bounding box center [587, 219] width 100 height 8
select select "n"
click at [537, 215] on select "Yes No" at bounding box center [587, 219] width 100 height 8
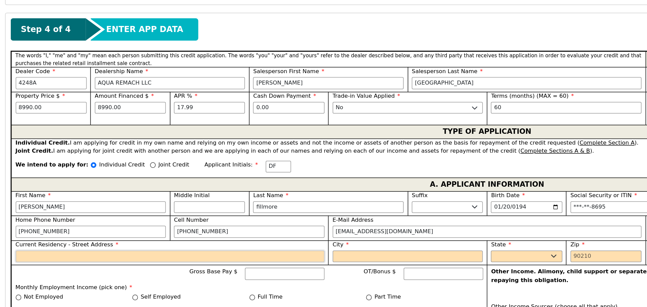
click at [22, 232] on input "Current Residency - Street Address" at bounding box center [112, 236] width 205 height 8
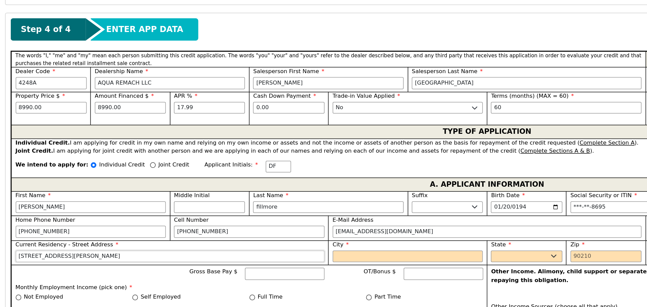
type input "[STREET_ADDRESS][PERSON_NAME]"
click at [226, 232] on input "City" at bounding box center [271, 236] width 100 height 8
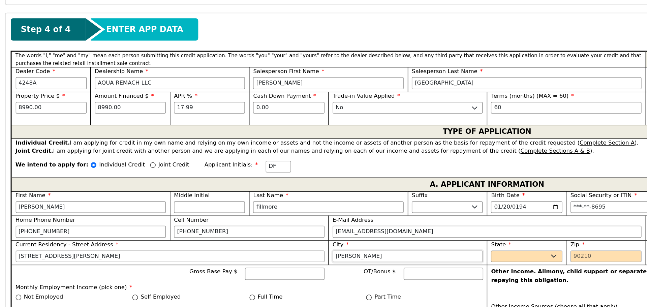
type input "[PERSON_NAME]"
click at [349, 234] on select "AK AL AR AZ CA CO CT DC DE FL [GEOGRAPHIC_DATA] HI IA ID IL IN KS [GEOGRAPHIC_D…" at bounding box center [349, 236] width 47 height 8
select select "[GEOGRAPHIC_DATA]"
click at [335, 232] on select "AK AL AR AZ CA CO CT DC DE FL [GEOGRAPHIC_DATA] HI IA ID IL IN KS [GEOGRAPHIC_D…" at bounding box center [349, 236] width 47 height 8
click at [379, 232] on input "Zip" at bounding box center [402, 236] width 47 height 8
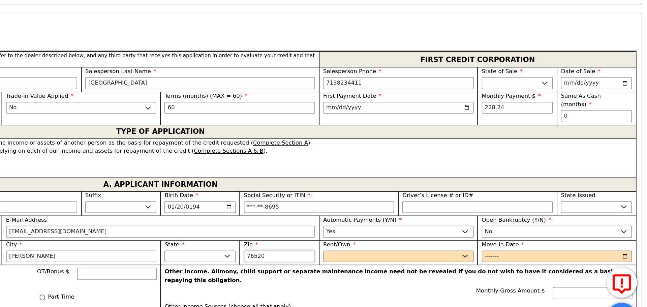
scroll to position [0, 0]
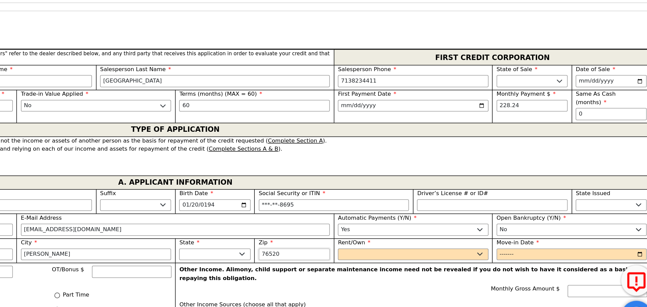
type input "76520"
click at [441, 232] on select "Rent Own" at bounding box center [482, 236] width 100 height 8
select select "Own"
click at [432, 232] on select "Rent Own" at bounding box center [482, 236] width 100 height 8
click at [540, 232] on input "Move-in Date" at bounding box center [587, 236] width 100 height 8
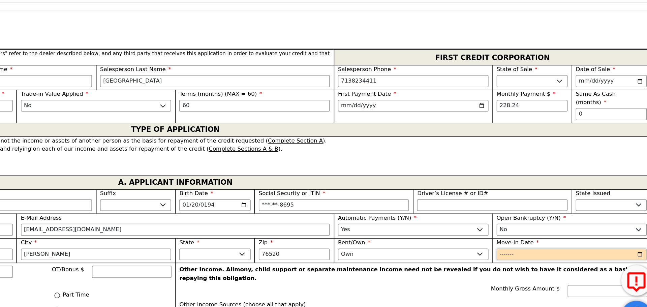
click at [555, 232] on input "Move-in Date" at bounding box center [587, 236] width 100 height 8
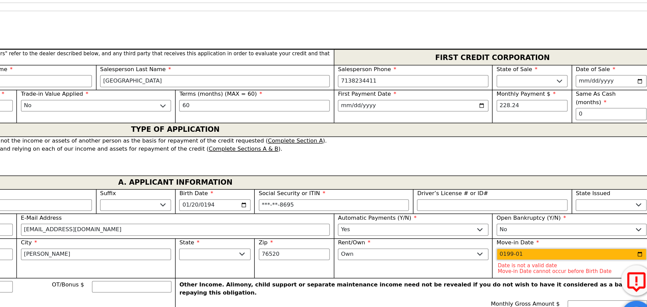
type input "1995-01"
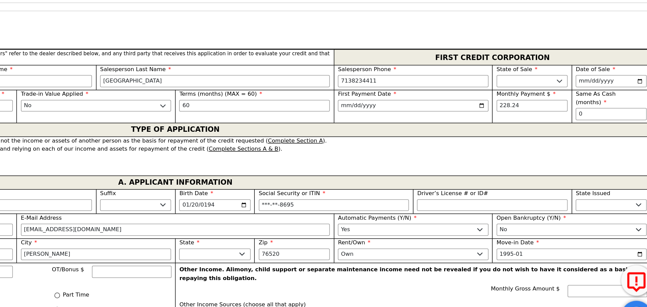
click at [422, 173] on div "We intend to apply for: Individual Credit Joint Credit Applicant Initials: DF" at bounding box center [323, 176] width 632 height 14
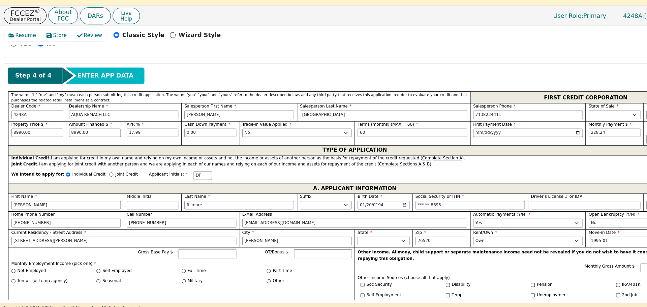
click at [169, 243] on input "Gross Base Pay $" at bounding box center [189, 247] width 53 height 8
type input "6200"
click at [167, 261] on input "Full Time" at bounding box center [168, 263] width 4 height 4
radio input "true"
type input "6200.00"
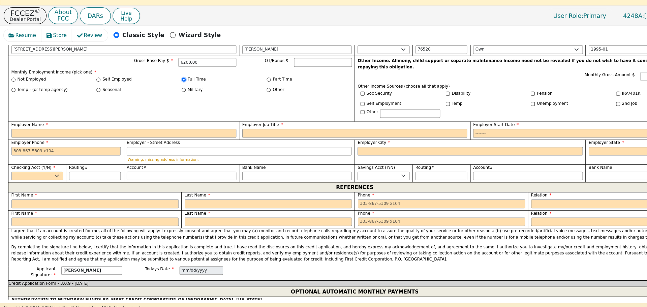
scroll to position [449, 0]
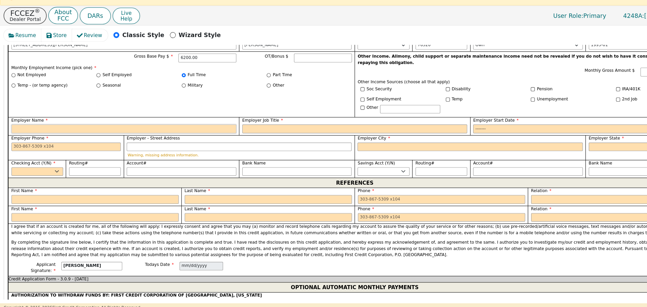
click at [14, 129] on input "Employer Name" at bounding box center [112, 133] width 205 height 8
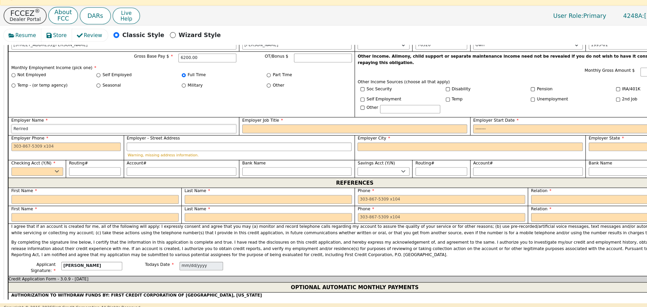
type input "Rerired"
click at [245, 129] on input "Employer Job Title" at bounding box center [323, 133] width 205 height 8
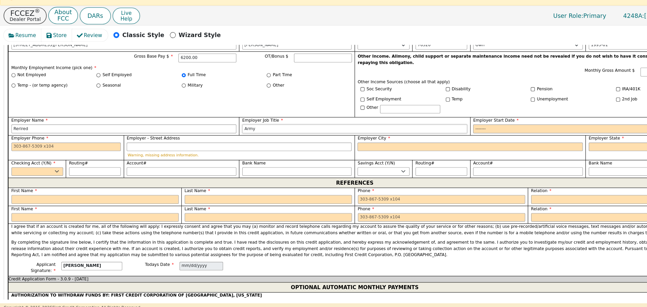
type input "Army"
click at [438, 129] on input "Employer Start Date" at bounding box center [534, 133] width 205 height 8
click at [449, 129] on input "Employer Start Date" at bounding box center [534, 133] width 205 height 8
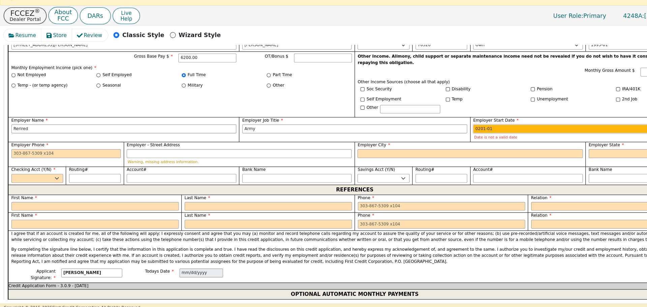
type input "2015-01"
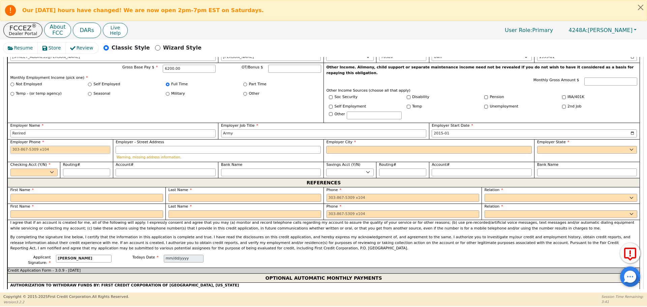
click at [13, 146] on input "Employer Phone" at bounding box center [60, 150] width 100 height 8
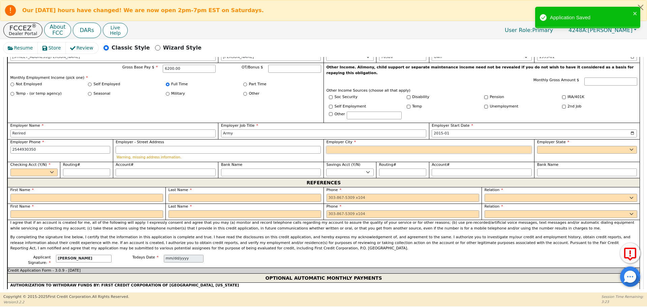
click at [343, 146] on input "Employer City" at bounding box center [428, 150] width 205 height 8
type input "[PHONE_NUMBER]"
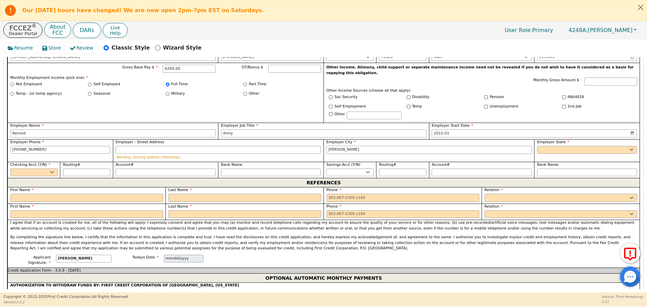
type input "[PERSON_NAME]"
click at [184, 65] on input "6200.00" at bounding box center [189, 69] width 53 height 8
type input "6"
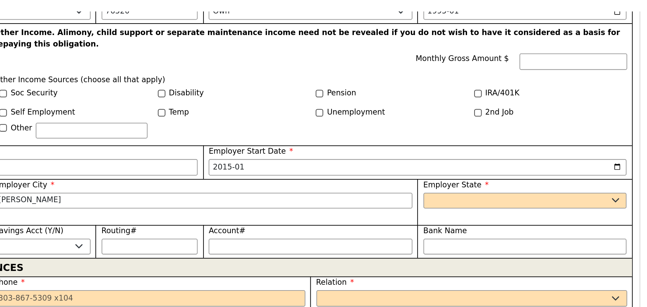
scroll to position [0, 0]
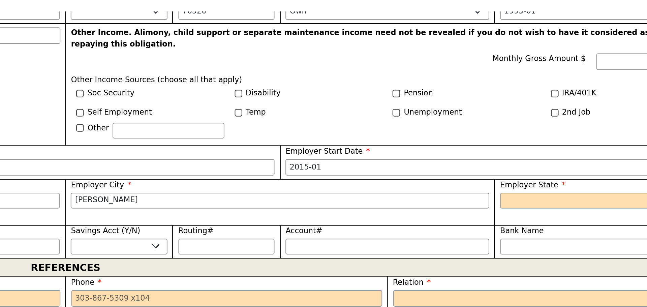
type input "0"
click at [484, 95] on input "Pension" at bounding box center [486, 97] width 4 height 4
checkbox input "true"
type input "0.00"
click at [589, 78] on input "Monthly Gross Amount $" at bounding box center [611, 82] width 53 height 8
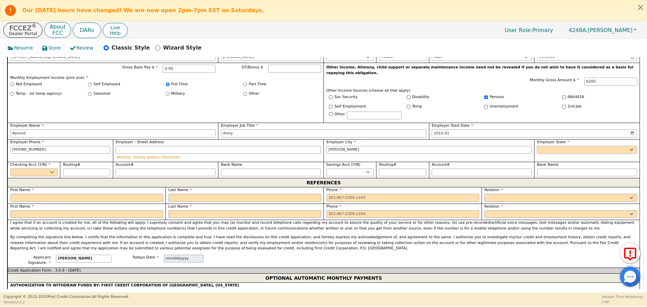
click at [564, 146] on select "AK AL AR AZ CA CO CT DC DE FL [GEOGRAPHIC_DATA] HI IA ID [GEOGRAPHIC_DATA] IN K…" at bounding box center [587, 150] width 100 height 8
type input "6200.00"
select select "[GEOGRAPHIC_DATA]"
click at [537, 146] on select "AK AL AR AZ CA CO CT DC DE FL [GEOGRAPHIC_DATA] HI IA ID [GEOGRAPHIC_DATA] IN K…" at bounding box center [587, 150] width 100 height 8
click at [54, 169] on select "Yes No" at bounding box center [33, 173] width 47 height 8
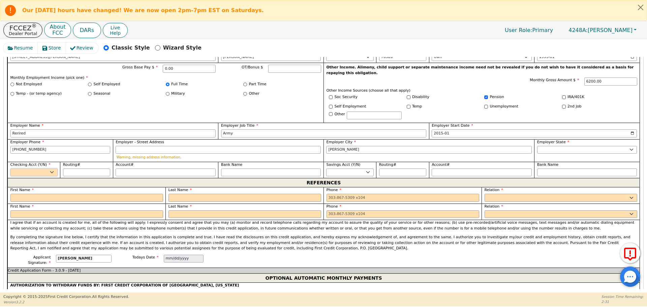
select select "y"
click at [10, 169] on select "Yes No" at bounding box center [33, 173] width 47 height 8
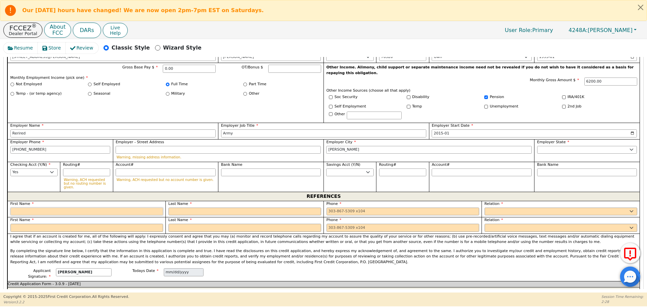
click at [20, 208] on input "text" at bounding box center [86, 212] width 153 height 8
type input "[PERSON_NAME]"
click at [180, 208] on input "text" at bounding box center [245, 212] width 153 height 8
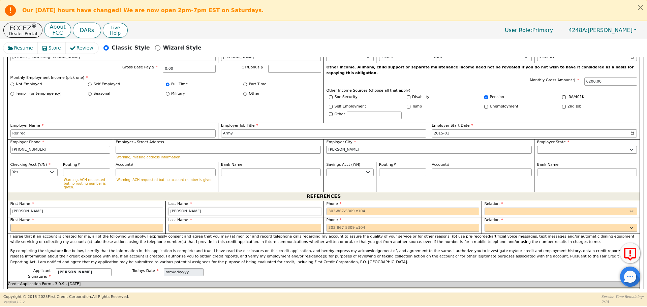
type input "[PERSON_NAME]"
click at [334, 208] on input "tel" at bounding box center [403, 212] width 153 height 8
click at [494, 208] on select "FATHER MOTHER SISTER BROTHER DAUGHTER SON CO-WORKER NEIGHBOR FRIEND COUSIN G-MO…" at bounding box center [561, 212] width 153 height 8
type input "[PHONE_NUMBER]"
select select "FRIEND"
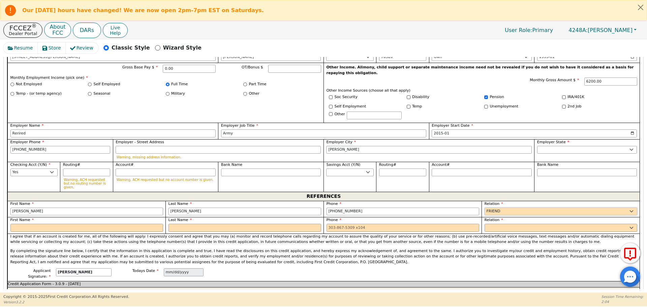
click at [485, 208] on select "FATHER MOTHER SISTER BROTHER DAUGHTER SON CO-WORKER NEIGHBOR FRIEND COUSIN G-MO…" at bounding box center [561, 212] width 153 height 8
click at [23, 224] on input "text" at bounding box center [86, 228] width 153 height 8
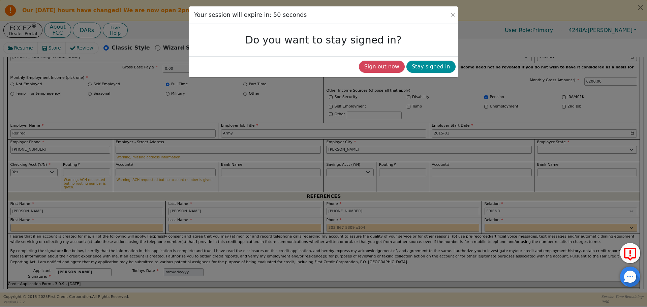
click at [440, 63] on button "Stay signed in" at bounding box center [431, 67] width 49 height 12
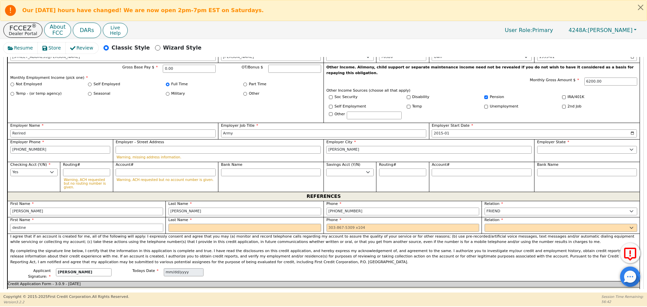
type input "destine"
click at [180, 224] on input "text" at bounding box center [245, 228] width 153 height 8
type input "[PERSON_NAME]"
click at [339, 224] on input "tel" at bounding box center [403, 228] width 153 height 8
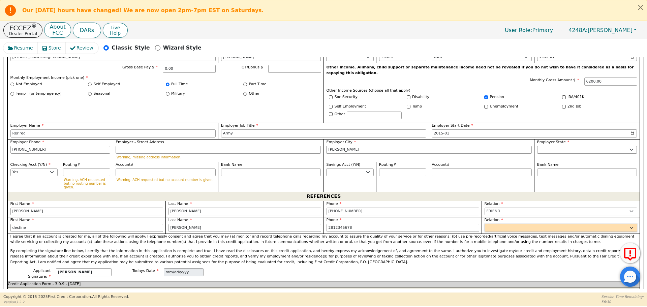
click at [488, 224] on select "FATHER MOTHER SISTER BROTHER DAUGHTER SON CO-WORKER NEIGHBOR FRIEND COUSIN G-MO…" at bounding box center [561, 228] width 153 height 8
type input "[PHONE_NUMBER]"
click at [411, 224] on input "[PHONE_NUMBER]" at bounding box center [403, 228] width 153 height 8
click at [495, 224] on select "FATHER MOTHER SISTER BROTHER DAUGHTER SON CO-WORKER NEIGHBOR FRIEND COUSIN G-MO…" at bounding box center [561, 228] width 153 height 8
select select "FRIEND"
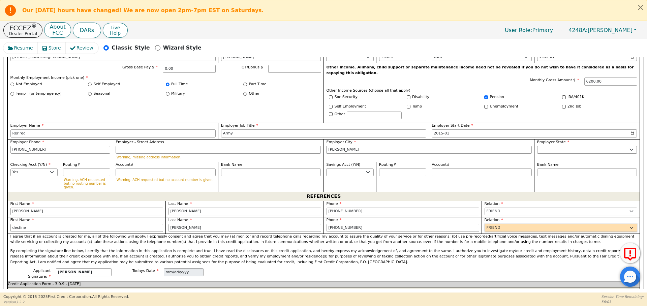
click at [485, 224] on select "FATHER MOTHER SISTER BROTHER DAUGHTER SON CO-WORKER NEIGHBOR FRIEND COUSIN G-MO…" at bounding box center [561, 228] width 153 height 8
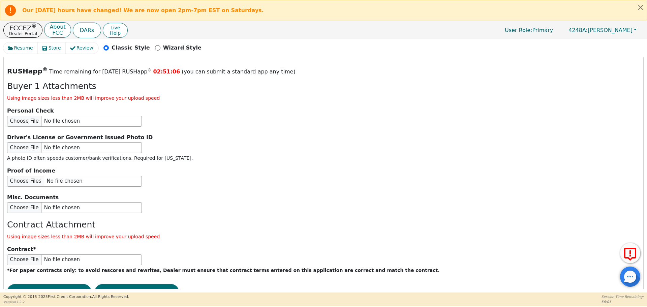
scroll to position [801, 0]
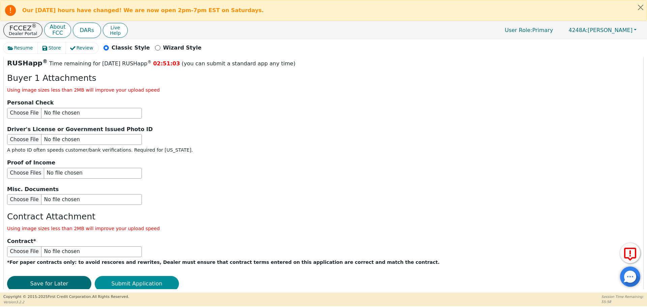
click at [135, 276] on button "Submit Application" at bounding box center [137, 284] width 84 height 16
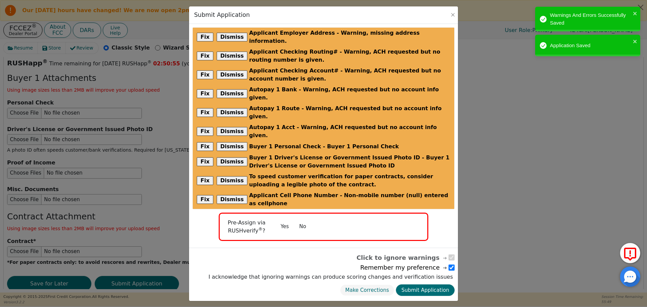
click at [307, 221] on button "No" at bounding box center [303, 227] width 18 height 12
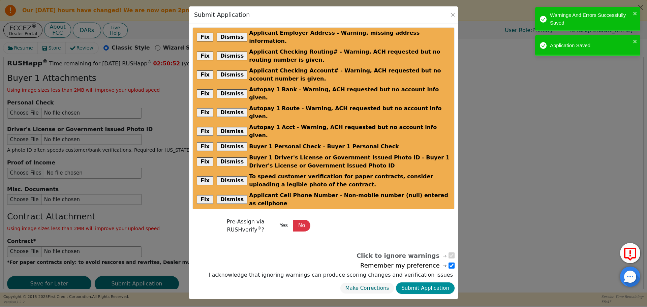
click at [423, 283] on button "Submit Application" at bounding box center [425, 289] width 59 height 12
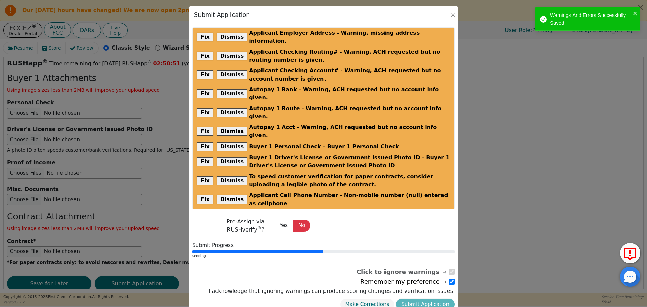
radio input "false"
checkbox input "false"
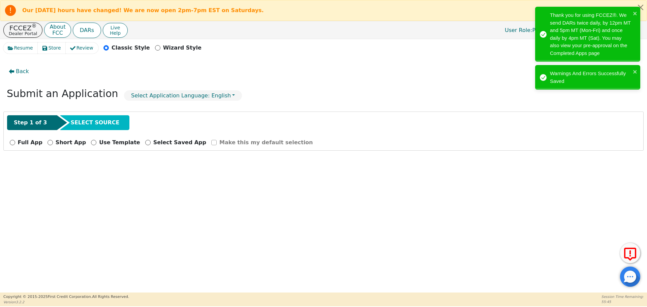
scroll to position [0, 0]
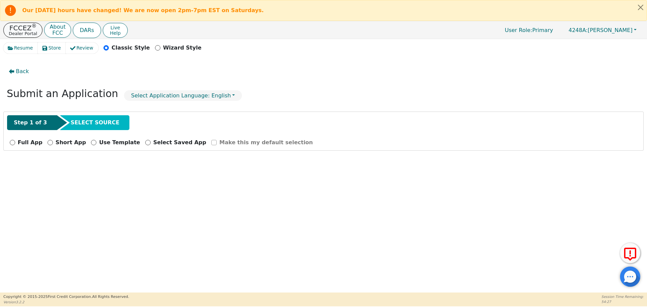
click at [18, 34] on p "Dealer Portal" at bounding box center [23, 33] width 28 height 4
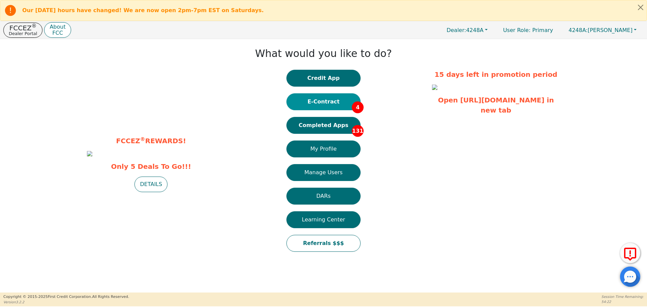
click at [323, 101] on button "E-Contract 4" at bounding box center [324, 101] width 74 height 17
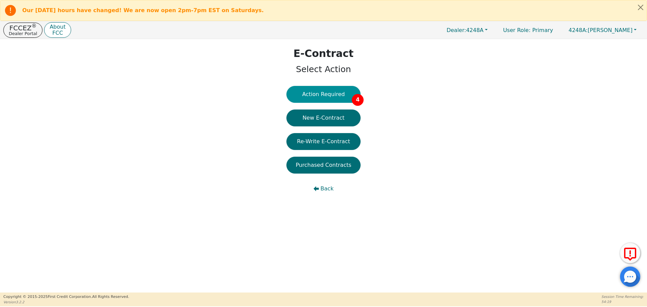
click at [331, 92] on button "Action Required 4" at bounding box center [324, 94] width 74 height 17
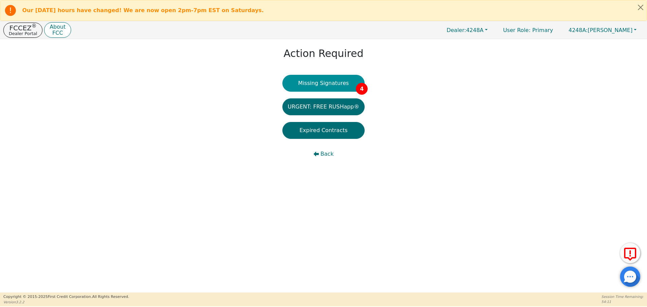
click at [329, 85] on button "Missing Signatures 4" at bounding box center [324, 83] width 83 height 17
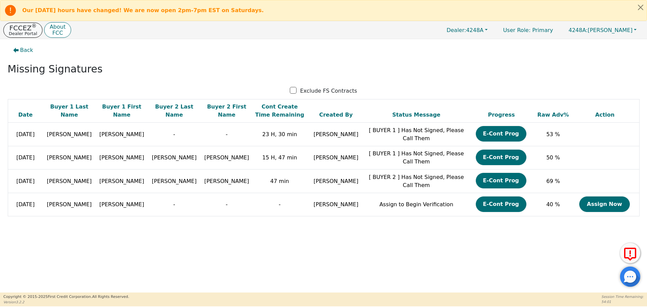
click at [15, 30] on p "FCCEZ ®" at bounding box center [23, 28] width 28 height 7
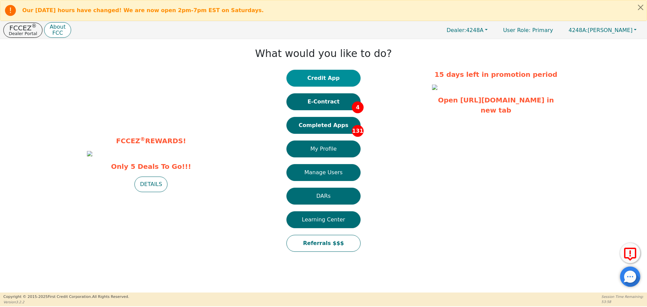
click at [323, 77] on button "Credit App" at bounding box center [324, 78] width 74 height 17
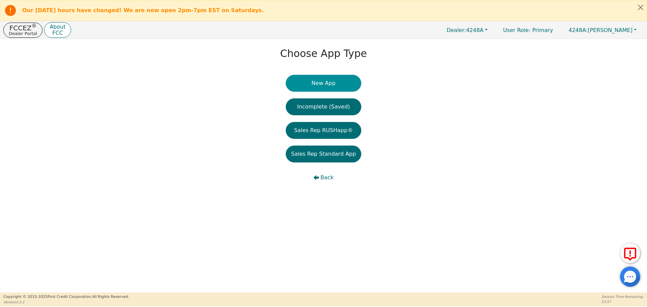
click at [324, 83] on button "New App" at bounding box center [324, 83] width 76 height 17
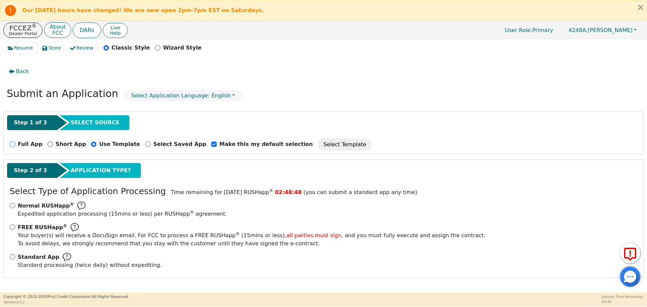
click at [13, 142] on input "Full App" at bounding box center [12, 144] width 5 height 5
radio input "true"
checkbox input "false"
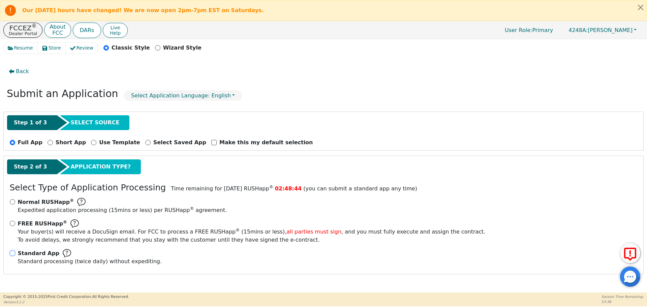
click at [14, 252] on input "Standard App Standard processing (twice daily) without expediting." at bounding box center [12, 252] width 5 height 5
radio input "true"
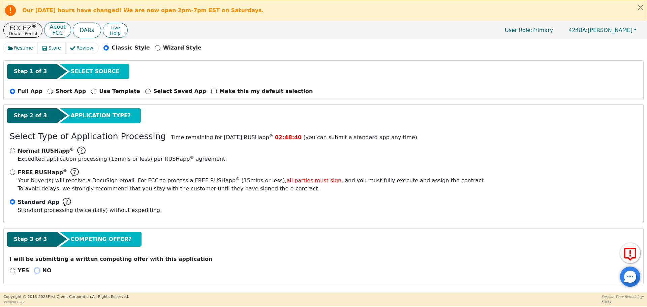
click at [34, 271] on input "NO" at bounding box center [36, 270] width 5 height 5
radio input "true"
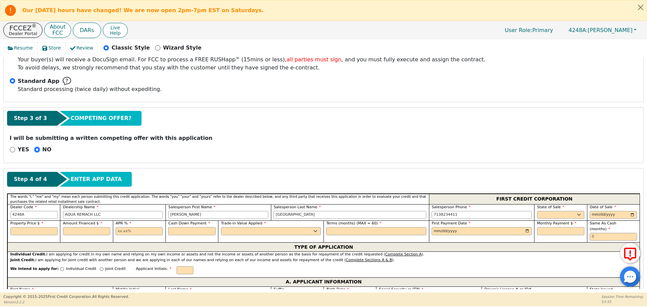
scroll to position [174, 0]
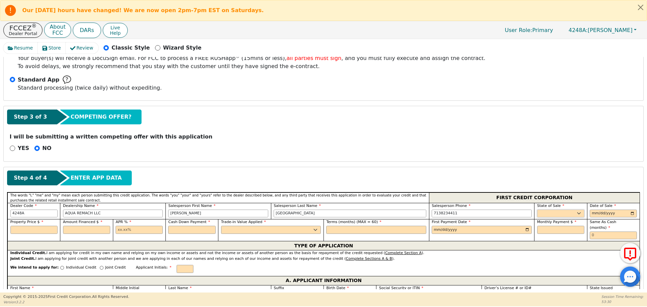
click at [562, 214] on select "AK AL AR AZ CA CO CT DC DE FL [GEOGRAPHIC_DATA] HI IA ID IL IN KS [GEOGRAPHIC_D…" at bounding box center [560, 214] width 47 height 8
select select "[GEOGRAPHIC_DATA]"
click at [537, 210] on select "AK AL AR AZ CA CO CT DC DE FL [GEOGRAPHIC_DATA] HI IA ID IL IN KS [GEOGRAPHIC_D…" at bounding box center [560, 214] width 47 height 8
click at [631, 213] on input "date" at bounding box center [613, 214] width 47 height 8
type input "[DATE]"
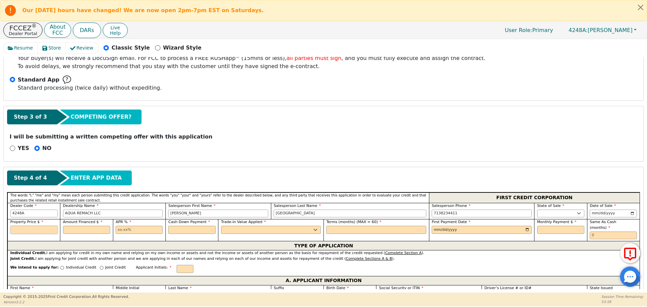
click at [19, 231] on input "text" at bounding box center [33, 230] width 47 height 8
click at [77, 231] on input "text" at bounding box center [86, 230] width 47 height 8
type input "8990.00"
click at [120, 231] on input "text" at bounding box center [139, 230] width 47 height 8
type input "8990.00"
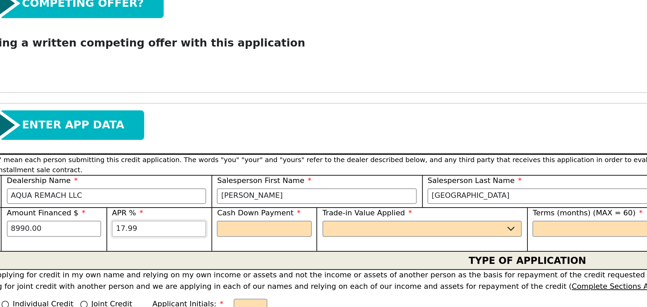
type input "17.99"
click at [174, 231] on input "text" at bounding box center [191, 230] width 47 height 8
click at [225, 230] on select "Yes No" at bounding box center [271, 230] width 100 height 8
type input "0.00"
select select "n"
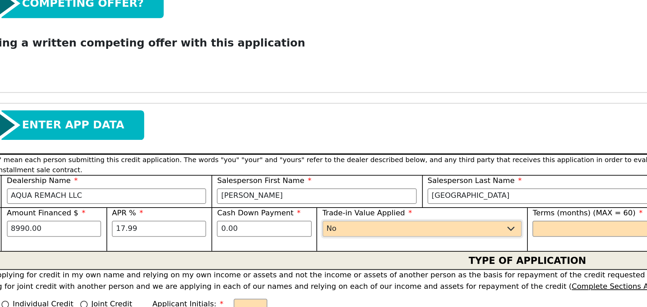
click at [221, 226] on select "Yes No" at bounding box center [271, 230] width 100 height 8
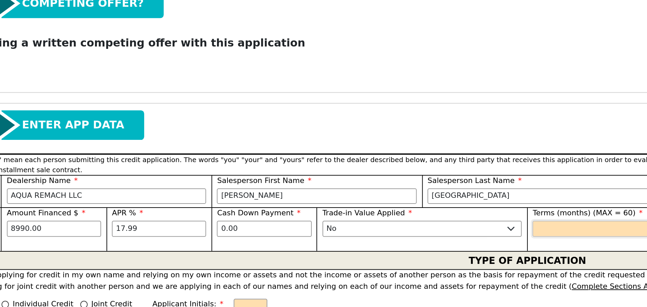
click at [334, 231] on input "text" at bounding box center [376, 230] width 100 height 8
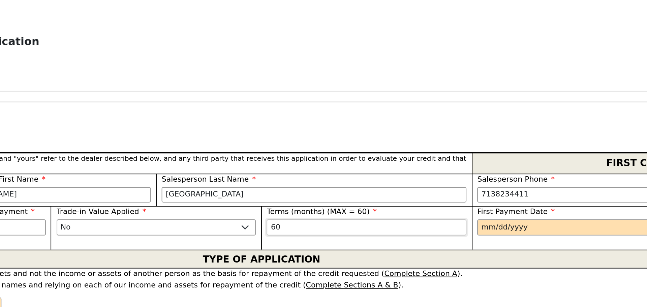
type input "60"
click at [436, 230] on input "date" at bounding box center [482, 230] width 100 height 8
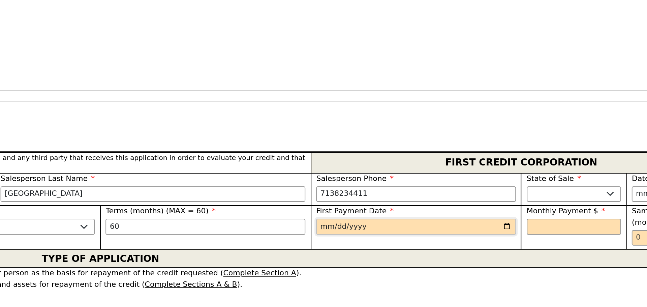
click at [525, 230] on input "date" at bounding box center [482, 230] width 100 height 8
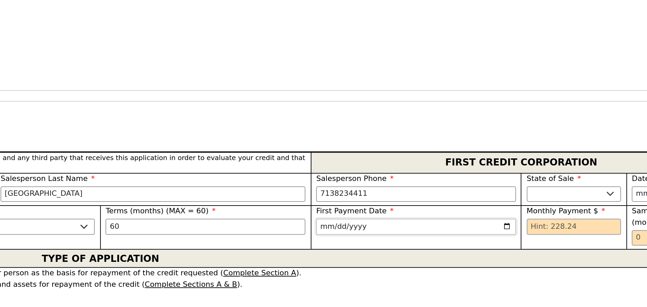
type input "[DATE]"
click at [539, 230] on input "text" at bounding box center [560, 230] width 47 height 8
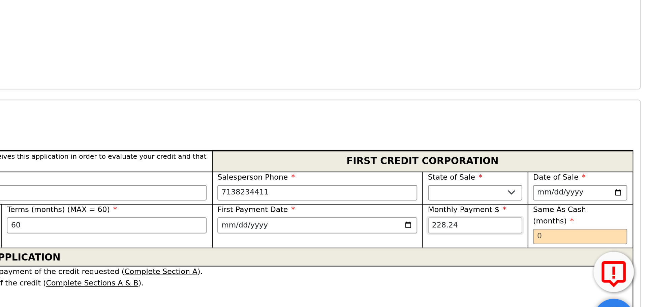
type input "228.24"
click at [590, 232] on input "text" at bounding box center [613, 236] width 47 height 8
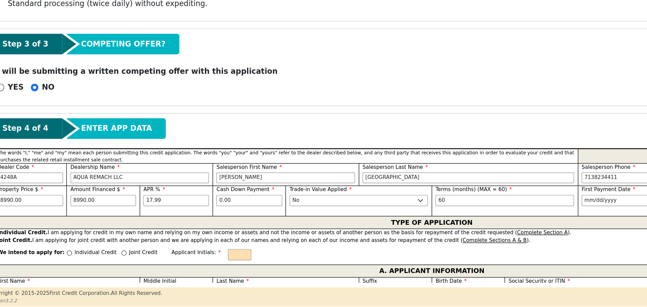
type input "0"
click at [60, 266] on input "Individual Credit" at bounding box center [62, 268] width 4 height 4
radio input "true"
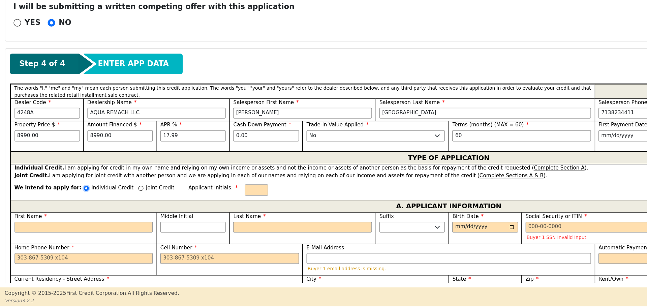
scroll to position [225, 0]
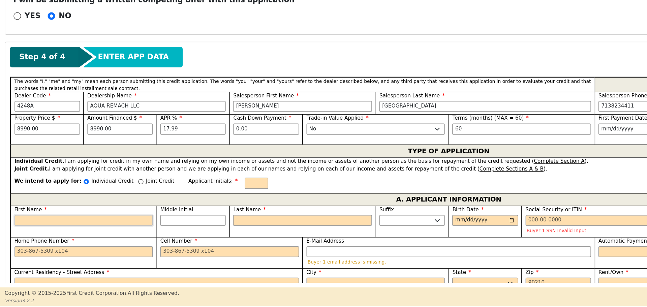
click at [20, 241] on input "First Name" at bounding box center [60, 244] width 100 height 8
type input "D"
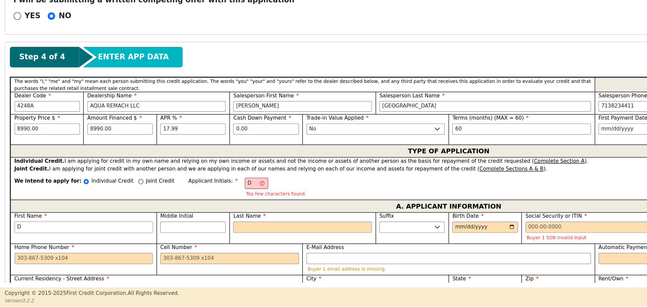
type input "Da"
type input "Dai"
type input "[PERSON_NAME]"
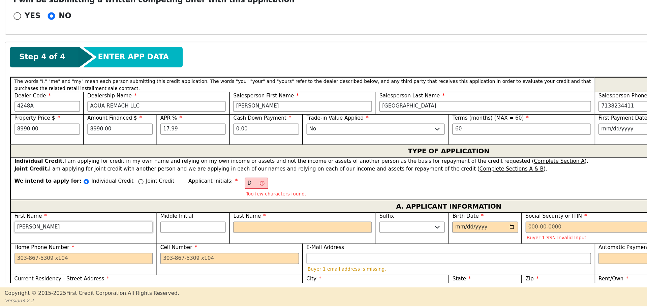
type input "[PERSON_NAME]"
type input "Daizi"
type input "Daizie"
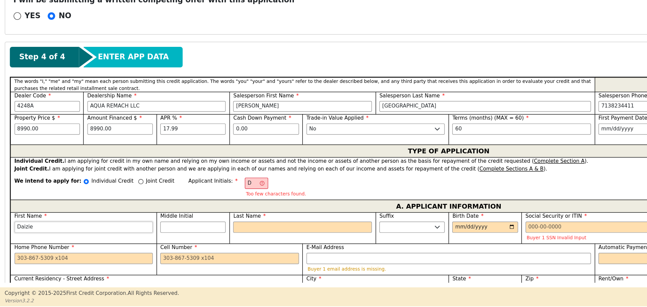
type input "Daiziel"
click at [125, 245] on input "Middle Initial" at bounding box center [139, 249] width 47 height 8
type input "DA"
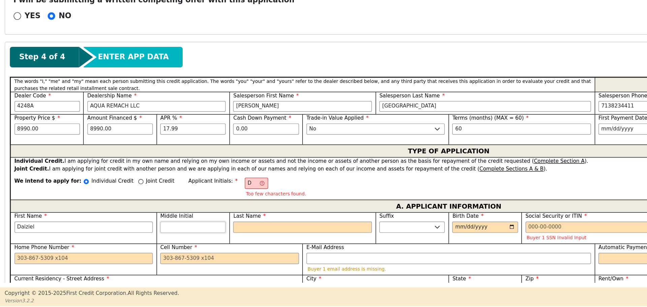
type input "A"
type input "Daiziel A"
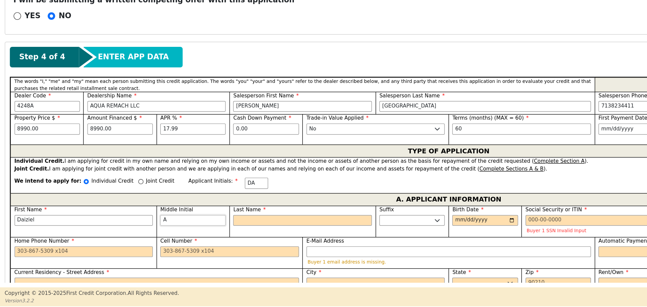
type input "A"
click at [187, 240] on input "Last Name" at bounding box center [218, 244] width 100 height 8
type input "B"
type input "DAB"
type input "Daiziel A B"
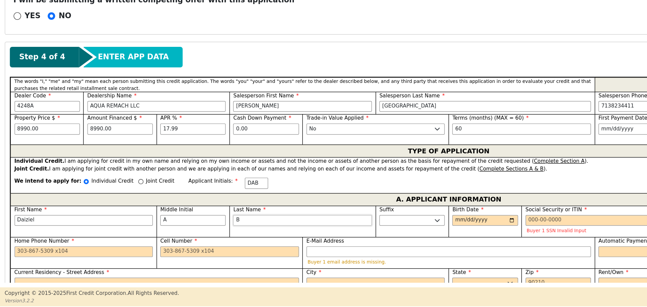
type input "Br"
type input "Daiziel A Br"
type input "Bra"
type input "Daiziel A Bra"
type input "Braz"
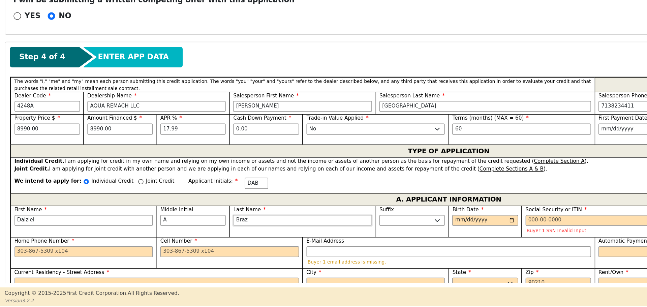
type input "Daiziel A Braz"
type input "Brazi"
type input "Daiziel A Brazi"
type input "[PERSON_NAME]"
type input "Daiziel A [PERSON_NAME]"
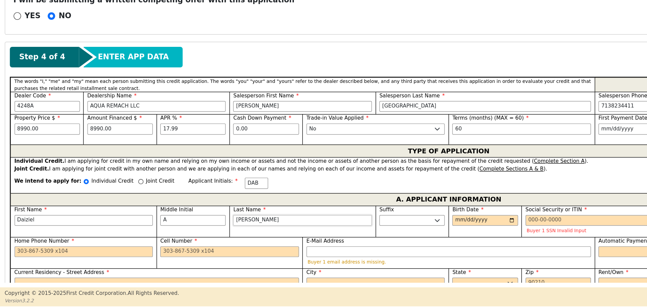
type input "[PERSON_NAME]"
type input "Daiziel A [PERSON_NAME]"
type input "[PERSON_NAME]"
click at [332, 240] on input "Birth Date" at bounding box center [349, 244] width 47 height 8
type input "[DATE]"
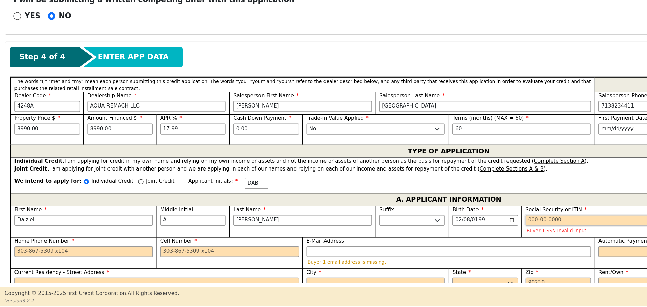
click at [386, 240] on input "Social Security or ITIN" at bounding box center [429, 244] width 100 height 8
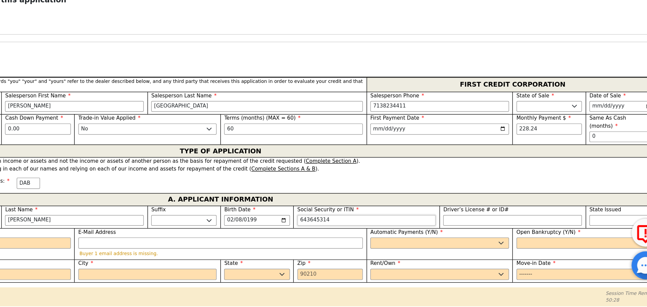
scroll to position [0, 0]
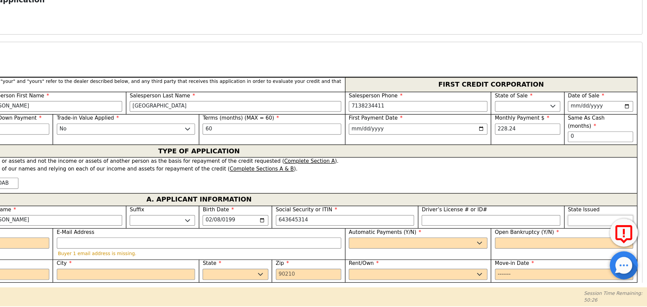
click at [599, 240] on select "AK AL AR AZ CA CO CT DC DE FL [GEOGRAPHIC_DATA] HI IA ID IL IN KS [GEOGRAPHIC_D…" at bounding box center [613, 244] width 47 height 8
type input "***-**-5314"
select select "[GEOGRAPHIC_DATA]"
click at [593, 240] on select "AK AL AR AZ CA CO CT DC DE FL [GEOGRAPHIC_DATA] HI IA ID IL IN KS [GEOGRAPHIC_D…" at bounding box center [613, 244] width 47 height 8
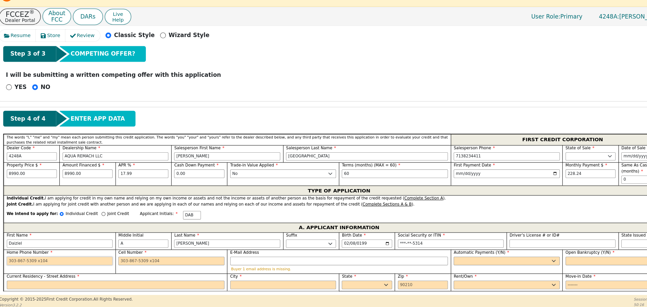
click at [14, 257] on input "Home Phone Number" at bounding box center [60, 261] width 100 height 8
click at [127, 257] on input "Cell Number" at bounding box center [166, 261] width 100 height 8
type input "[PHONE_NUMBER]"
click at [243, 257] on input "E-Mail Address" at bounding box center [323, 261] width 205 height 8
type input "[PHONE_NUMBER]"
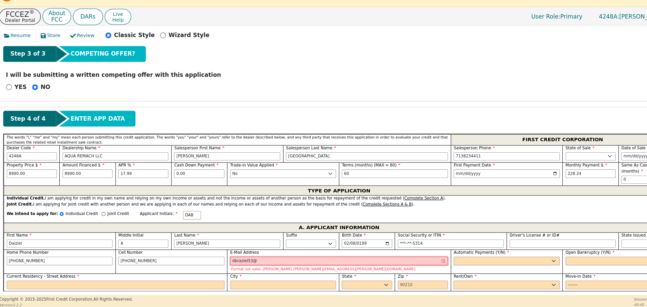
click at [240, 257] on input "dbraziel53@" at bounding box center [323, 261] width 205 height 8
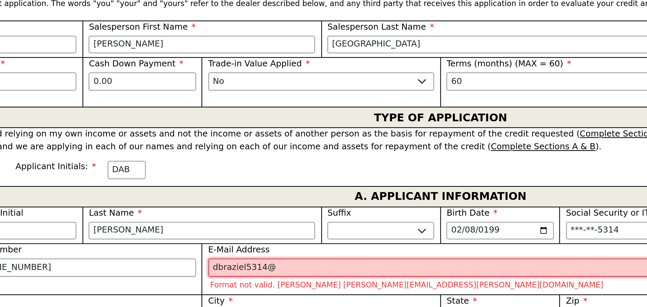
click at [250, 257] on input "dbraziel5314@" at bounding box center [323, 261] width 205 height 8
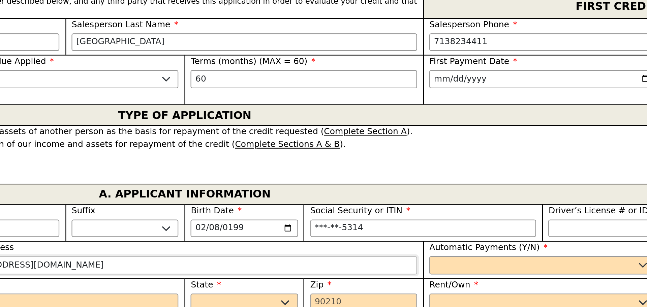
type input "[EMAIL_ADDRESS][DOMAIN_NAME]"
click at [441, 257] on select "Yes No" at bounding box center [482, 261] width 100 height 8
select select "y"
click at [432, 257] on select "Yes No" at bounding box center [482, 261] width 100 height 8
type input "Daiziel A [PERSON_NAME]"
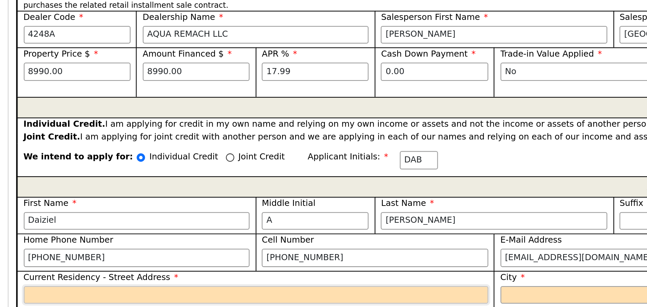
click at [23, 273] on input "Current Residency - Street Address" at bounding box center [112, 277] width 205 height 8
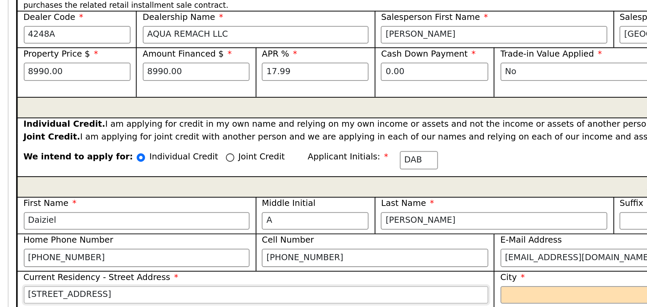
type input "[STREET_ADDRESS]"
click at [226, 273] on input "City" at bounding box center [271, 277] width 100 height 8
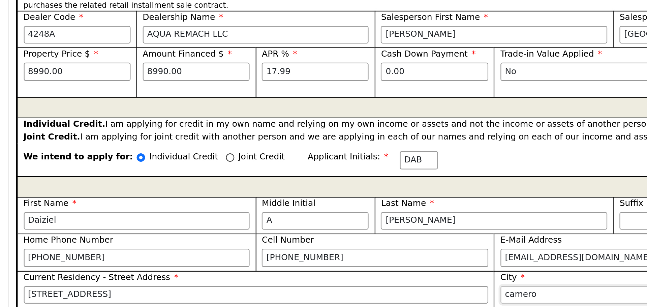
type input "[PERSON_NAME]"
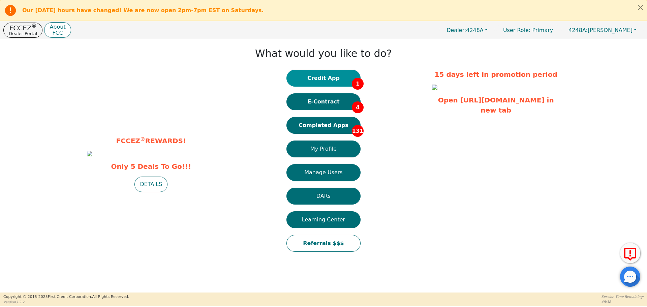
click at [320, 81] on button "Credit App 1" at bounding box center [324, 78] width 74 height 17
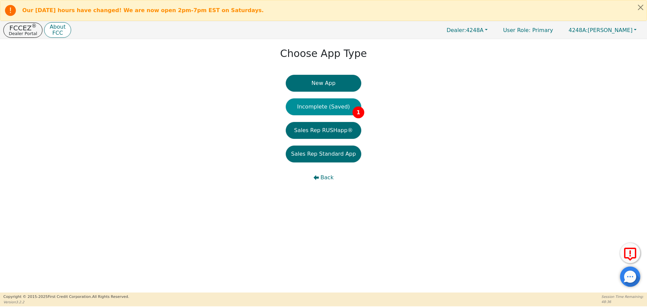
click at [321, 107] on button "Incomplete (Saved) 1" at bounding box center [324, 106] width 76 height 17
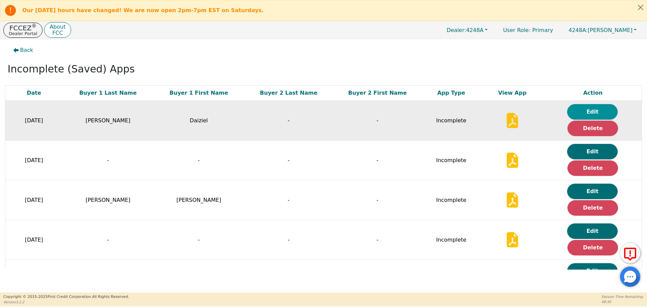
click at [590, 109] on button "Edit" at bounding box center [592, 112] width 51 height 16
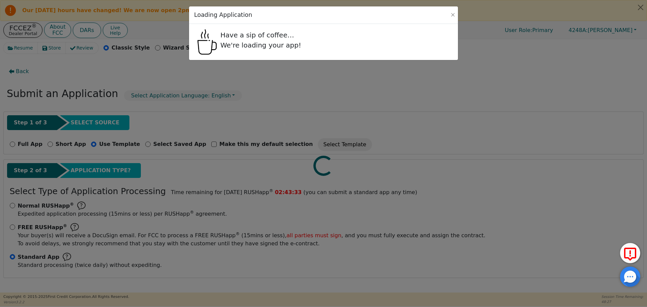
radio input "false"
radio input "true"
checkbox input "false"
radio input "true"
select select "[GEOGRAPHIC_DATA]"
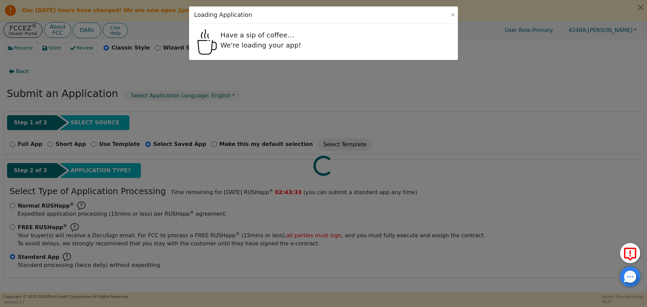
select select "n"
select select "[GEOGRAPHIC_DATA]"
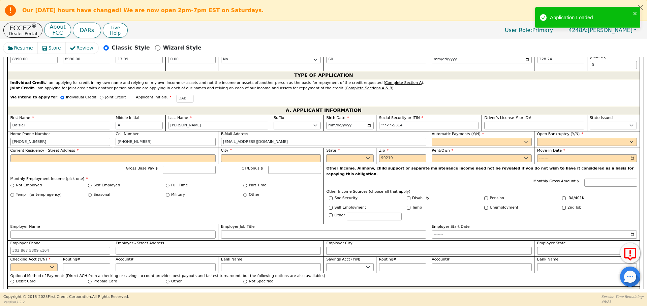
scroll to position [349, 0]
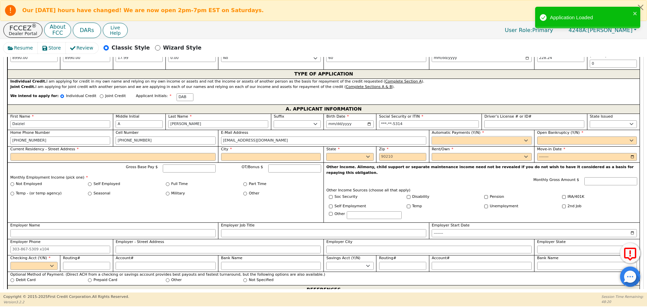
click at [439, 137] on select "Yes No" at bounding box center [482, 141] width 100 height 8
select select "y"
click at [432, 137] on select "Yes No" at bounding box center [482, 141] width 100 height 8
type input "Daiziel A [PERSON_NAME]"
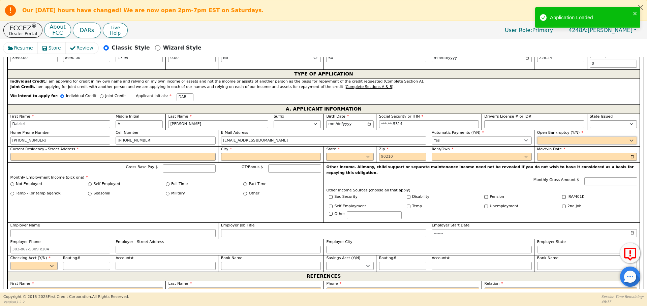
click at [544, 138] on select "Yes No" at bounding box center [587, 141] width 100 height 8
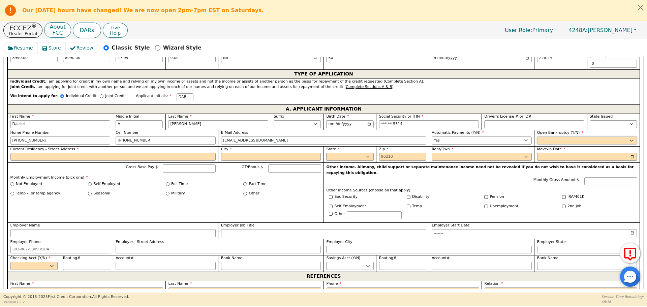
select select "n"
click at [537, 137] on select "Yes No" at bounding box center [587, 141] width 100 height 8
click at [538, 153] on input "Move-in Date" at bounding box center [587, 157] width 100 height 8
click at [555, 153] on input "Move-in Date" at bounding box center [587, 157] width 100 height 8
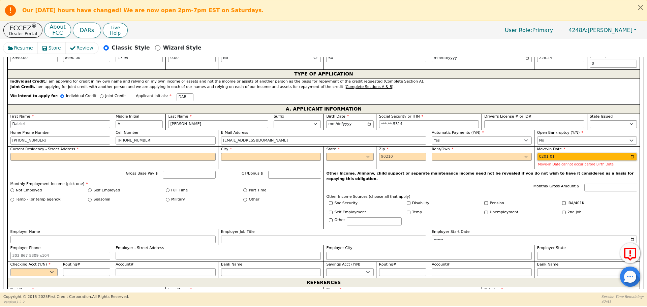
type input "2015-01"
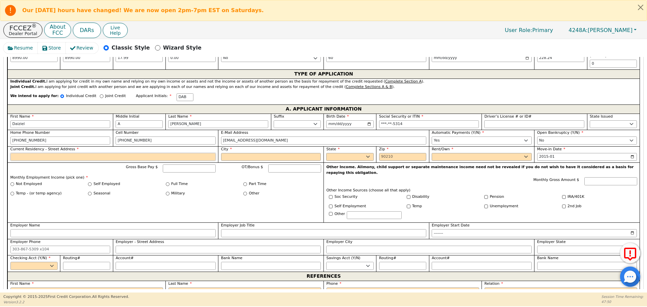
click at [37, 153] on input "Current Residency - Street Address" at bounding box center [112, 157] width 205 height 8
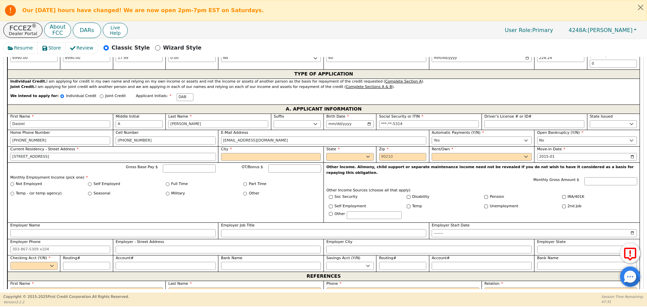
type input "[STREET_ADDRESS]"
click at [237, 153] on input "City" at bounding box center [271, 157] width 100 height 8
type input "[PERSON_NAME]"
click at [343, 153] on select "AK AL AR AZ CA CO CT DC DE FL [GEOGRAPHIC_DATA] HI IA ID IL IN KS [GEOGRAPHIC_D…" at bounding box center [349, 157] width 47 height 8
select select "[GEOGRAPHIC_DATA]"
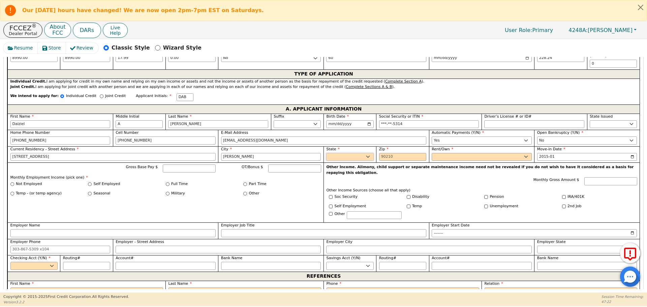
click at [326, 153] on select "AK AL AR AZ CA CO CT DC DE FL [GEOGRAPHIC_DATA] HI IA ID IL IN KS [GEOGRAPHIC_D…" at bounding box center [349, 157] width 47 height 8
click at [384, 153] on input "Zip" at bounding box center [402, 157] width 47 height 8
type input "76520"
click at [452, 155] on select "Rent Own" at bounding box center [482, 157] width 100 height 8
select select "Rent"
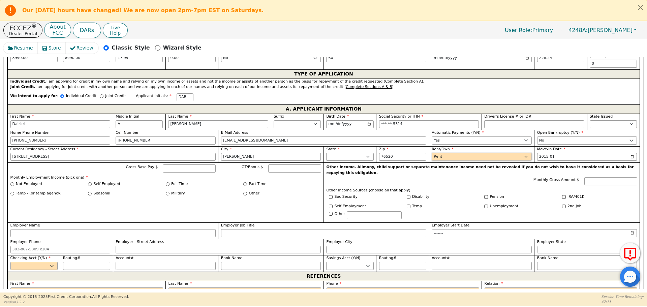
click at [432, 153] on select "Rent Own" at bounding box center [482, 157] width 100 height 8
click at [174, 165] on input "Gross Base Pay $" at bounding box center [189, 169] width 53 height 8
type input "5900"
click at [167, 182] on input "Full Time" at bounding box center [168, 184] width 4 height 4
radio input "true"
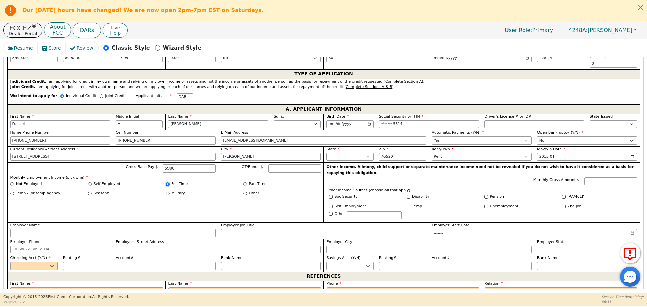
type input "5900.00"
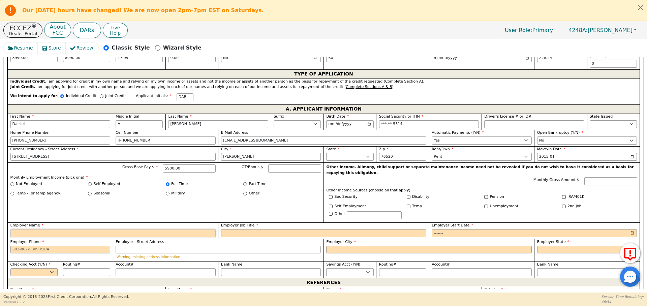
click at [53, 229] on input "Employer Name" at bounding box center [112, 233] width 205 height 8
type input "Legacy Nursing"
click at [250, 229] on input "Employer Job Title" at bounding box center [323, 233] width 205 height 8
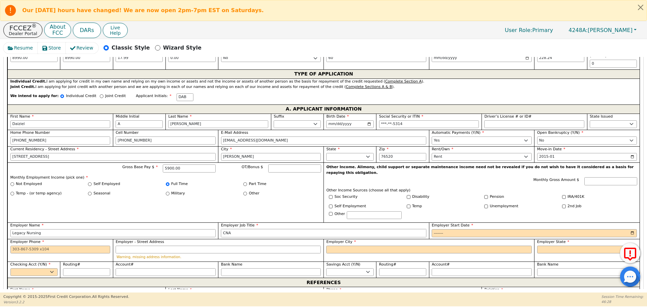
type input "CNA"
click at [433, 229] on input "Employer Start Date" at bounding box center [534, 233] width 205 height 8
click at [450, 229] on input "Employer Start Date" at bounding box center [534, 233] width 205 height 8
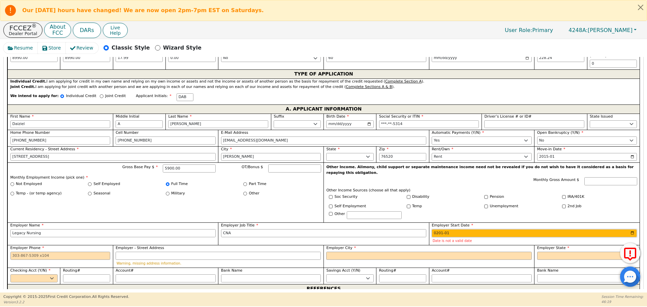
type input "2019-01"
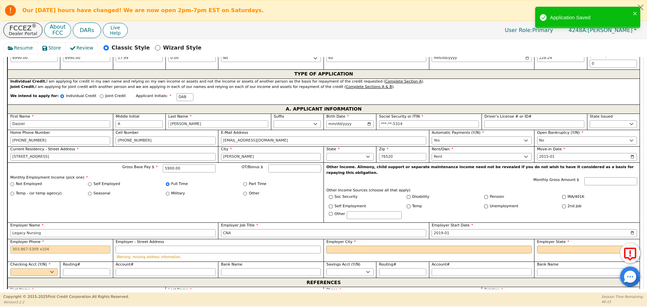
click at [18, 246] on input "Employer Phone" at bounding box center [60, 250] width 100 height 8
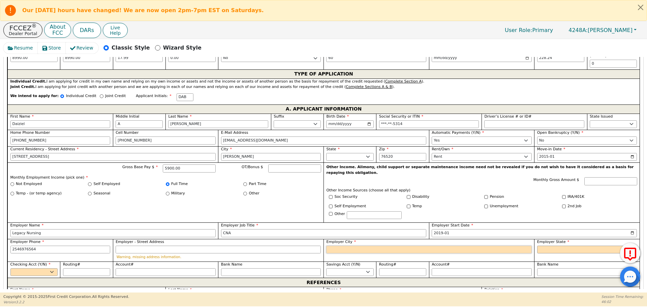
click at [334, 246] on input "Employer City" at bounding box center [428, 250] width 205 height 8
type input "[PHONE_NUMBER]"
type input "[PERSON_NAME]"
click at [557, 246] on select "AK AL AR AZ CA CO CT DC DE FL [GEOGRAPHIC_DATA] HI IA ID [GEOGRAPHIC_DATA] IN K…" at bounding box center [587, 250] width 100 height 8
select select "VA"
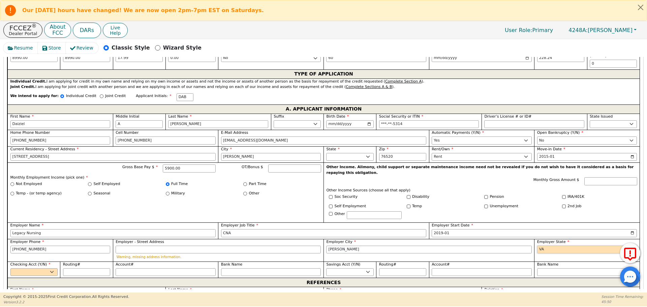
click at [537, 246] on select "AK AL AR AZ CA CO CT DC DE FL [GEOGRAPHIC_DATA] HI IA ID [GEOGRAPHIC_DATA] IN K…" at bounding box center [587, 250] width 100 height 8
click at [49, 268] on select "Yes No" at bounding box center [33, 272] width 47 height 8
select select "y"
click at [10, 268] on select "Yes No" at bounding box center [33, 272] width 47 height 8
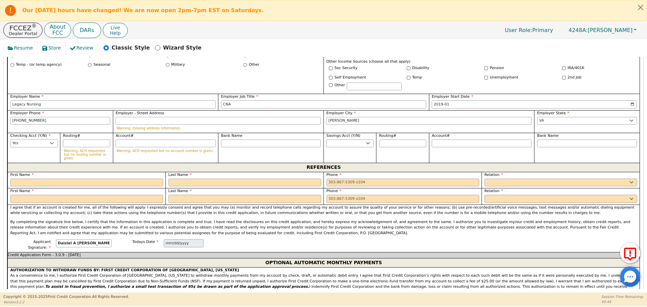
scroll to position [481, 0]
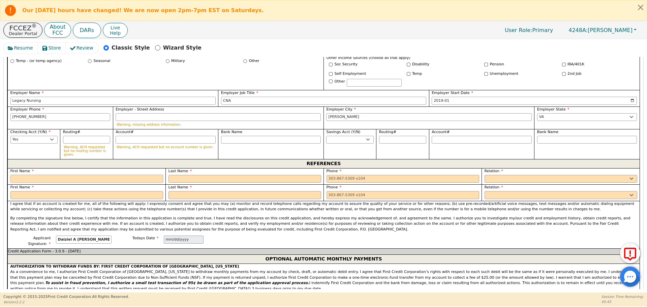
click at [16, 175] on input "text" at bounding box center [86, 179] width 153 height 8
type input "[PERSON_NAME]"
click at [194, 175] on input "text" at bounding box center [245, 179] width 153 height 8
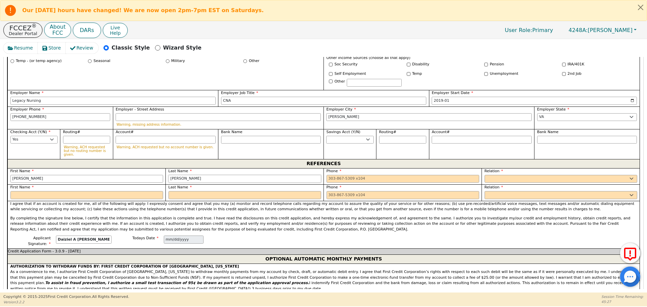
type input "[PERSON_NAME]"
click at [340, 175] on input "tel" at bounding box center [403, 179] width 153 height 8
click at [493, 175] on select "FATHER MOTHER SISTER BROTHER DAUGHTER SON CO-WORKER NEIGHBOR FRIEND COUSIN G-MO…" at bounding box center [561, 179] width 153 height 8
type input "[PHONE_NUMBER]"
select select "FRIEND"
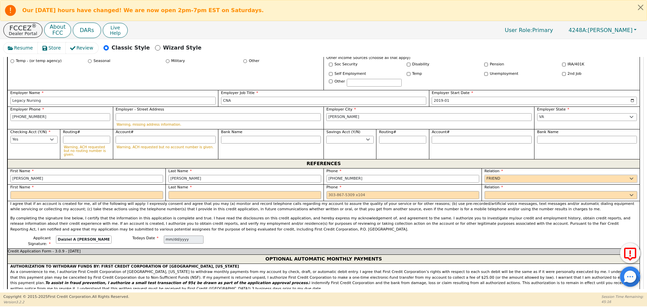
click at [485, 175] on select "FATHER MOTHER SISTER BROTHER DAUGHTER SON CO-WORKER NEIGHBOR FRIEND COUSIN G-MO…" at bounding box center [561, 179] width 153 height 8
click at [17, 191] on input "text" at bounding box center [86, 195] width 153 height 8
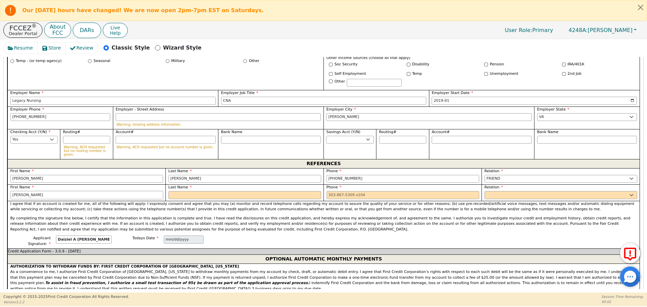
type input "[PERSON_NAME]"
click at [198, 191] on input "text" at bounding box center [245, 195] width 153 height 8
type input "day"
click at [331, 191] on input "tel" at bounding box center [403, 195] width 153 height 8
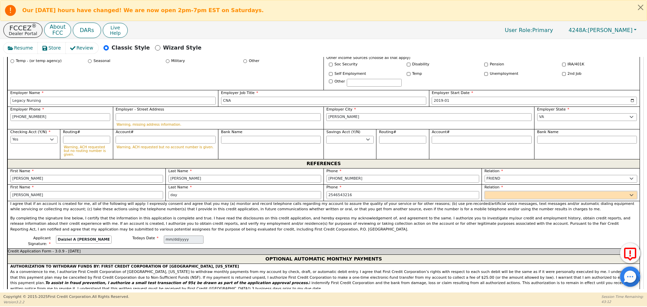
type input "[PHONE_NUMBER]"
click at [489, 191] on select "FATHER MOTHER SISTER BROTHER DAUGHTER SON CO-WORKER NEIGHBOR FRIEND COUSIN G-MO…" at bounding box center [561, 195] width 153 height 8
select select "FRIEND"
click at [485, 191] on select "FATHER MOTHER SISTER BROTHER DAUGHTER SON CO-WORKER NEIGHBOR FRIEND COUSIN G-MO…" at bounding box center [561, 195] width 153 height 8
click at [488, 97] on input "2019-01" at bounding box center [534, 101] width 205 height 8
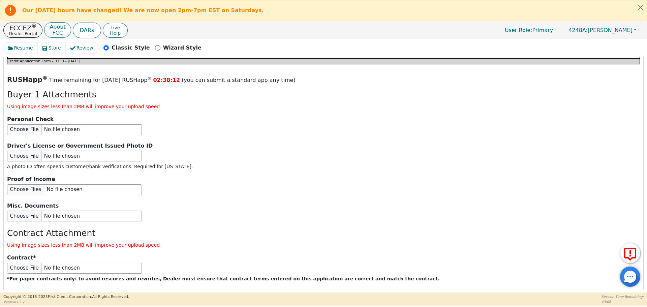
scroll to position [801, 0]
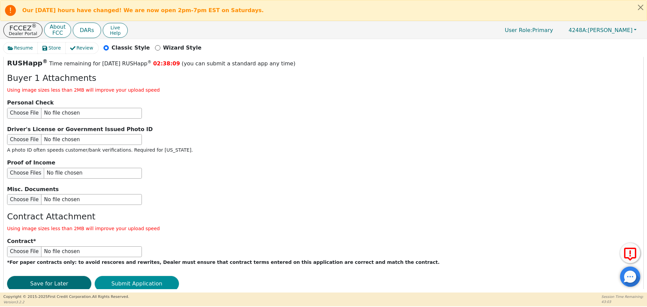
click at [118, 276] on button "Submit Application" at bounding box center [137, 284] width 84 height 16
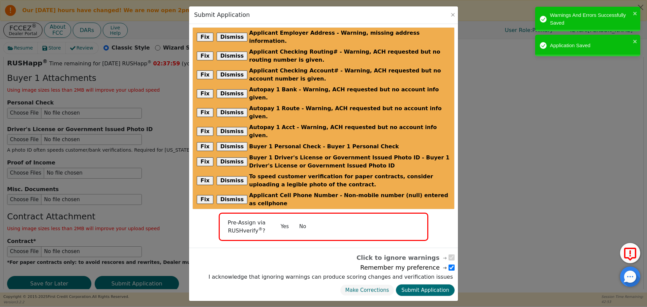
click at [300, 221] on button "No" at bounding box center [303, 227] width 18 height 12
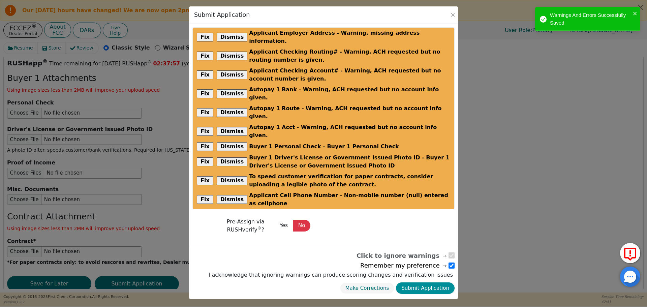
click at [416, 283] on button "Submit Application" at bounding box center [425, 289] width 59 height 12
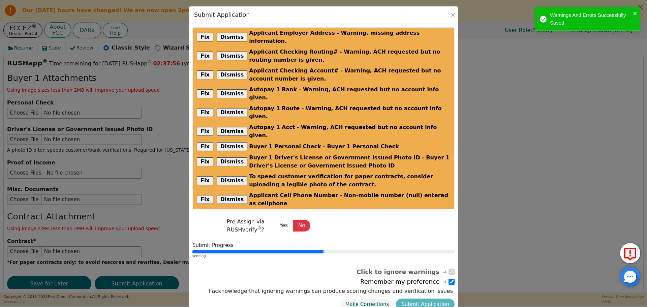
radio input "false"
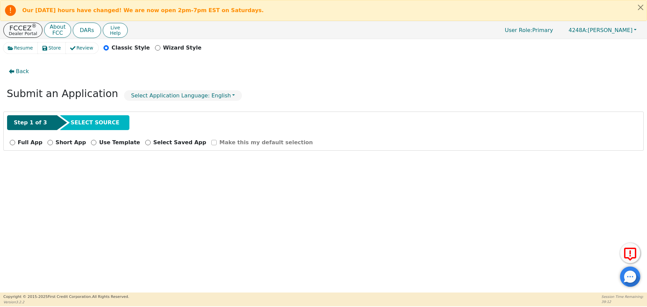
click at [22, 29] on p "FCCEZ ®" at bounding box center [23, 28] width 28 height 7
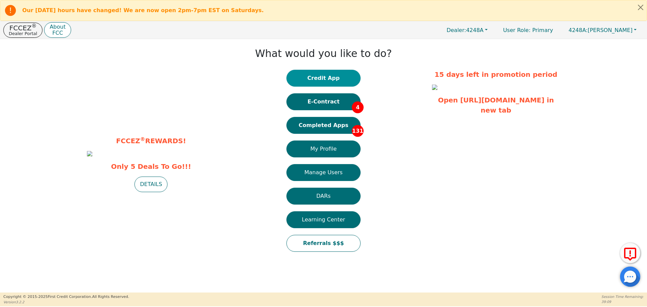
click at [333, 78] on button "Credit App" at bounding box center [324, 78] width 74 height 17
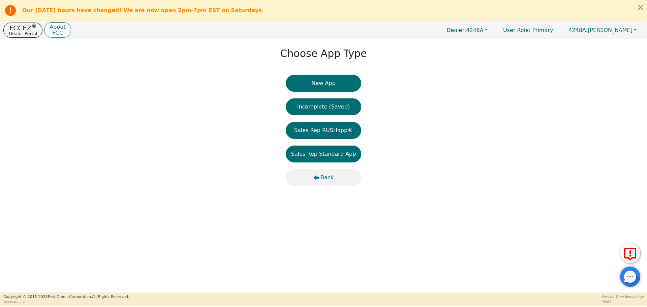
click at [325, 180] on span "Back" at bounding box center [327, 178] width 13 height 8
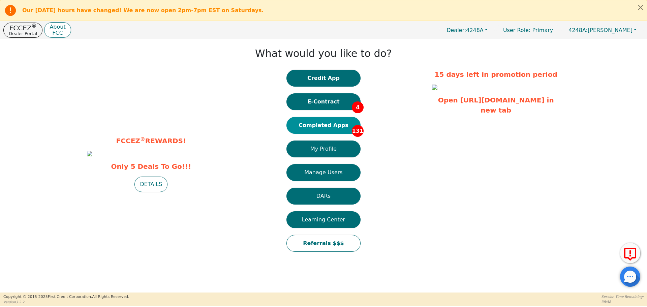
click at [333, 122] on button "Completed Apps 131" at bounding box center [324, 125] width 74 height 17
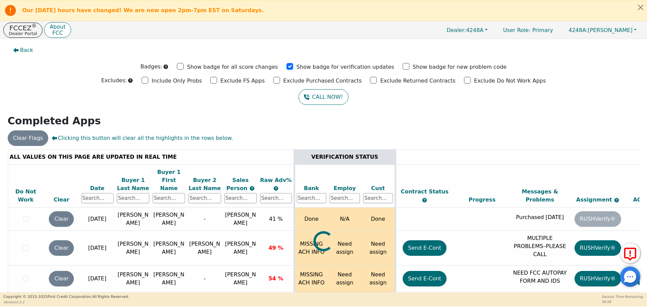
click at [516, 138] on div "Clear Flags Clicking this button will clear all the highlights in the rows belo…" at bounding box center [323, 138] width 637 height 16
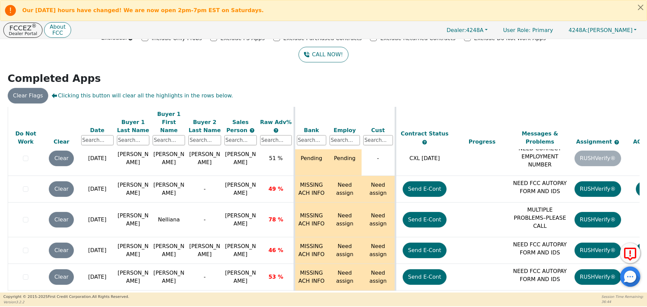
scroll to position [3458, 0]
